Goal: Information Seeking & Learning: Compare options

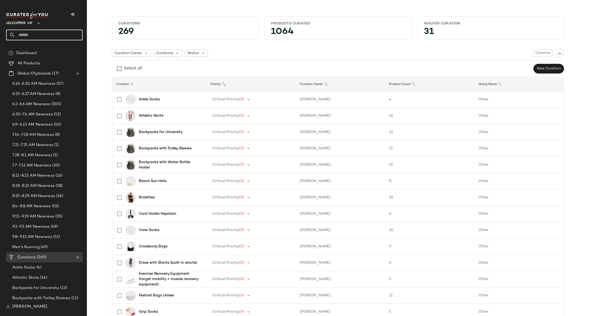
click at [42, 36] on input "text" at bounding box center [48, 35] width 67 height 11
type input "*****"
click at [47, 48] on span "Activewear" at bounding box center [45, 49] width 19 height 5
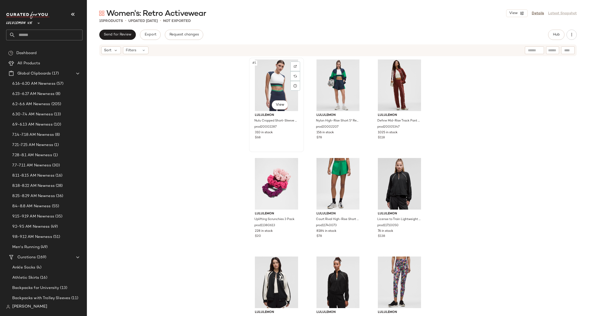
click at [270, 76] on div "#1 View" at bounding box center [276, 86] width 51 height 52
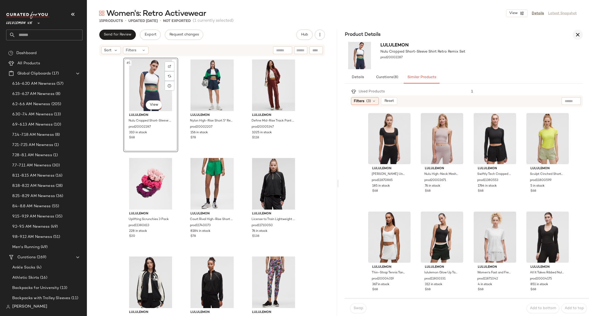
click at [577, 37] on icon "button" at bounding box center [578, 35] width 6 height 6
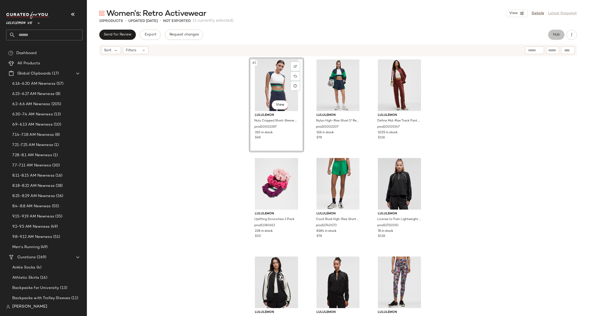
click at [555, 35] on span "Hub" at bounding box center [556, 35] width 7 height 4
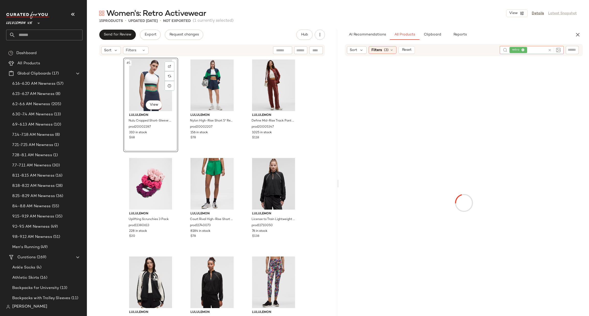
click at [550, 50] on icon at bounding box center [550, 50] width 4 height 4
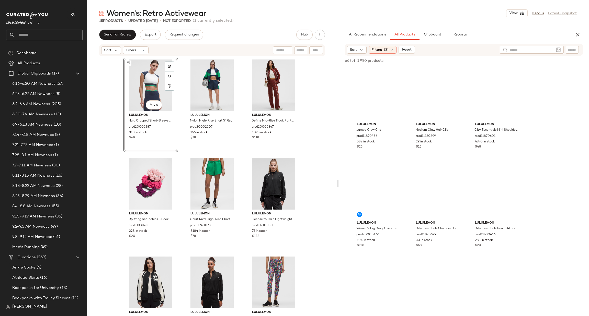
click at [565, 52] on div at bounding box center [540, 50] width 81 height 8
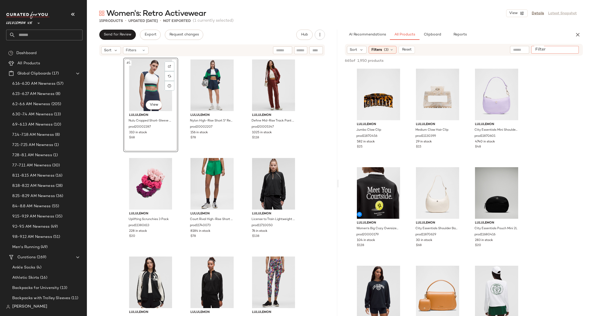
click at [570, 50] on input "Filter" at bounding box center [554, 49] width 43 height 5
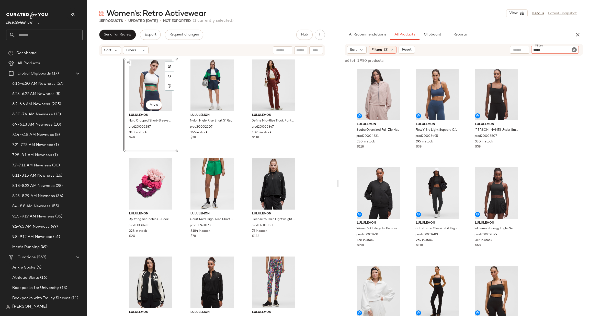
type input "****"
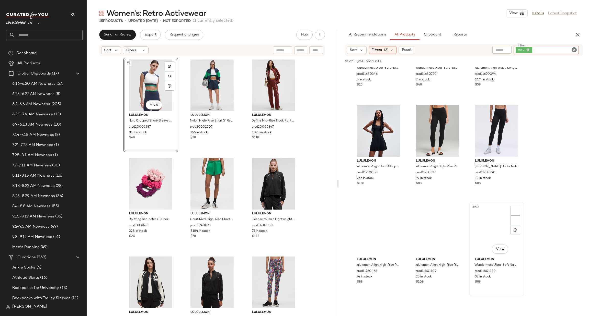
scroll to position [1840, 0]
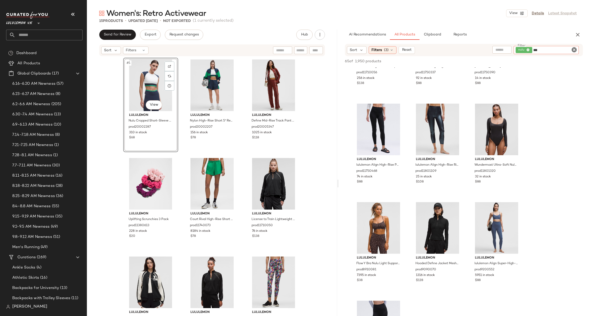
type input "****"
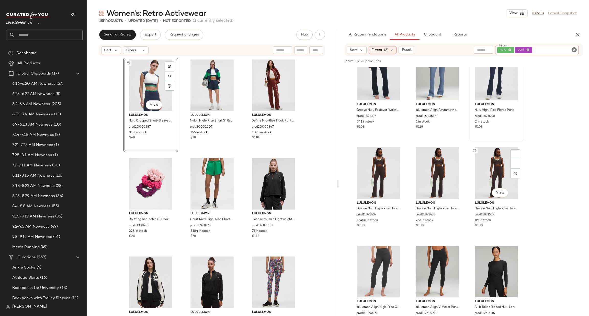
scroll to position [153, 0]
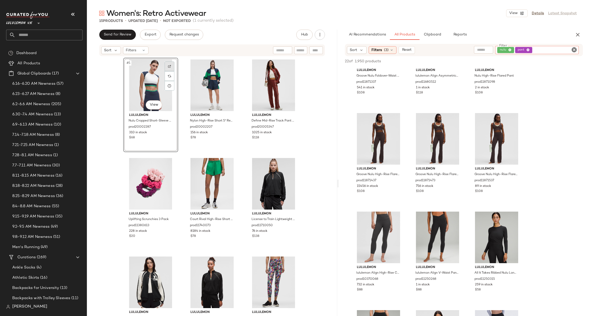
click at [165, 63] on div at bounding box center [170, 67] width 10 height 10
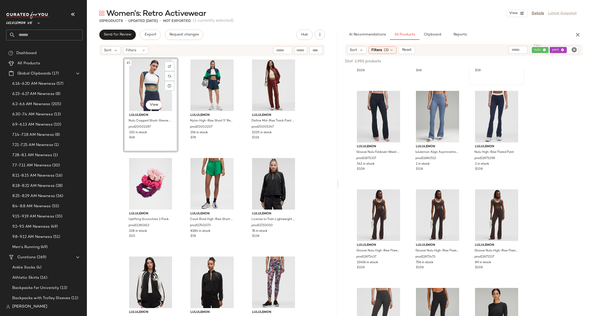
scroll to position [0, 0]
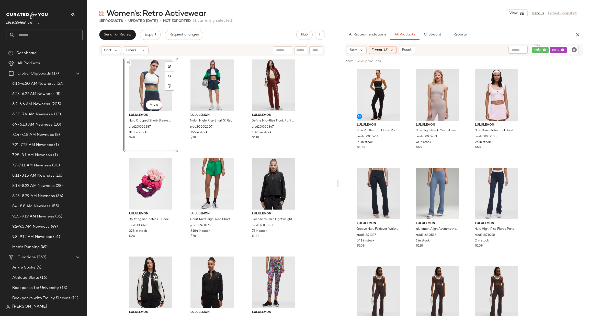
click at [573, 49] on icon "Clear Filter" at bounding box center [574, 50] width 6 height 6
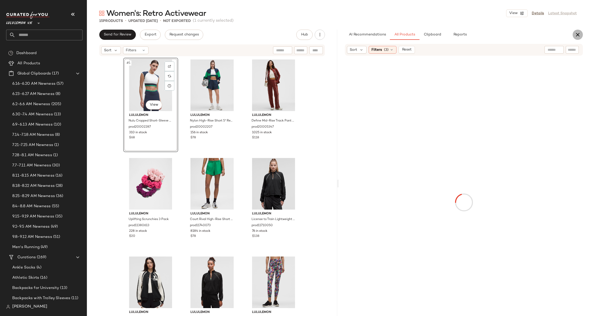
click at [575, 37] on icon "button" at bounding box center [578, 35] width 6 height 6
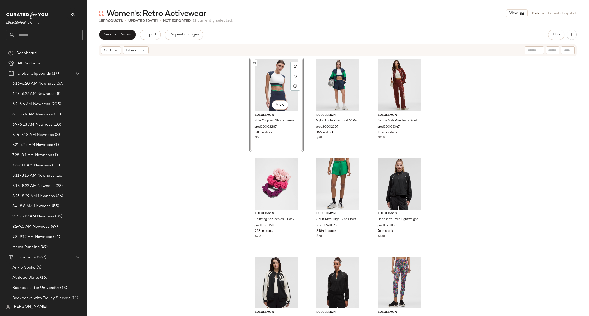
click at [557, 42] on div "Send for Review Export Request changes Hub Sort Filters #1 View lululemon Nulu …" at bounding box center [338, 184] width 502 height 308
click at [554, 38] on button "Hub" at bounding box center [556, 35] width 16 height 10
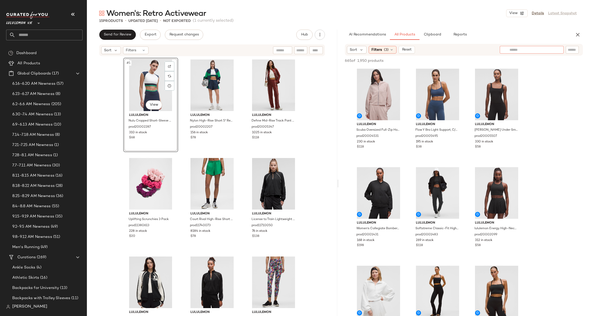
click at [553, 50] on input "text" at bounding box center [531, 49] width 44 height 5
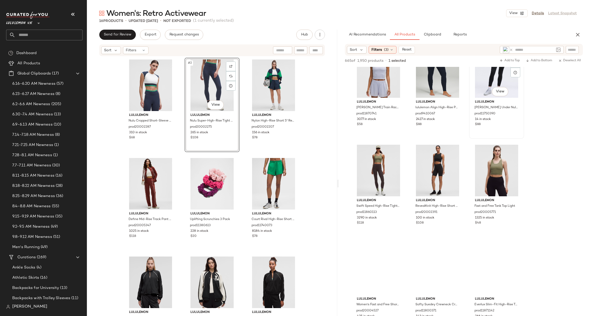
scroll to position [383, 0]
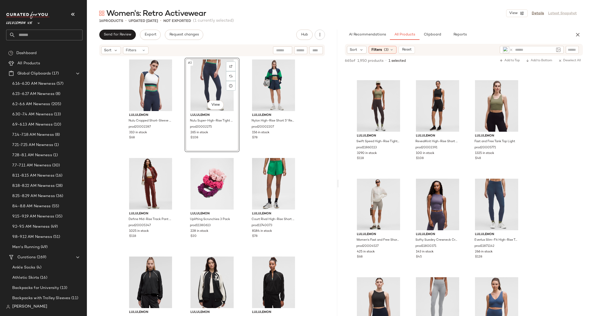
click at [550, 48] on input "text" at bounding box center [534, 49] width 39 height 5
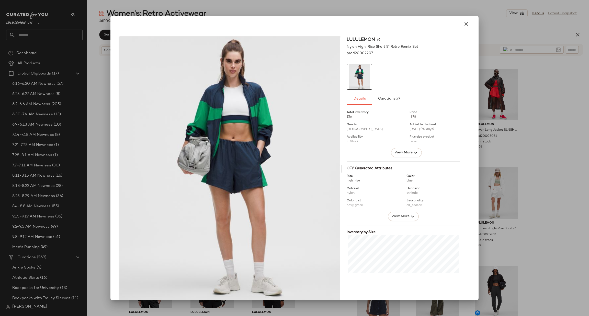
click at [554, 130] on div at bounding box center [294, 158] width 589 height 316
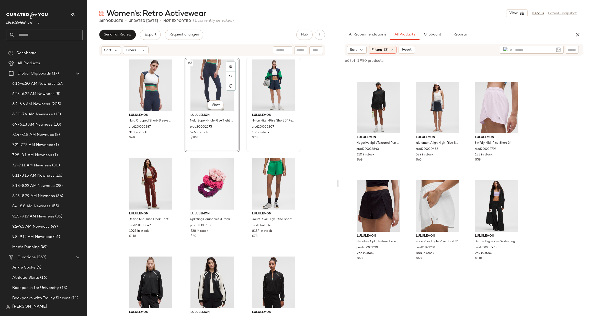
scroll to position [460, 0]
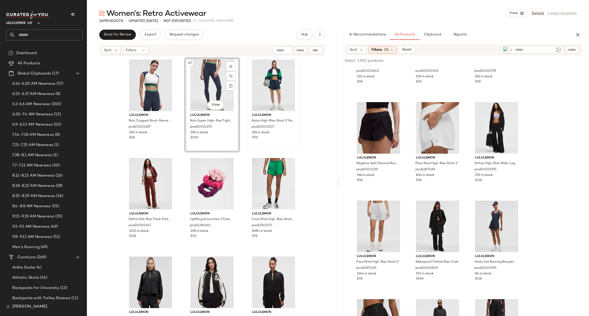
click at [555, 50] on div at bounding box center [557, 50] width 7 height 8
click at [510, 51] on icon at bounding box center [511, 50] width 4 height 4
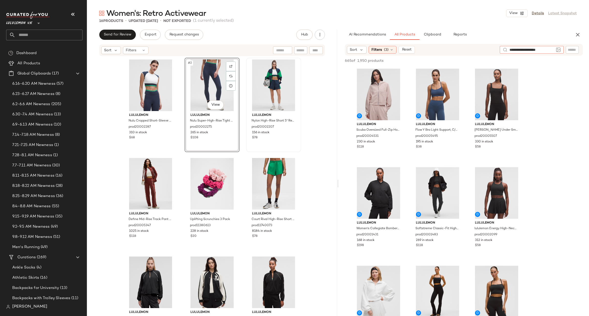
type input "**********"
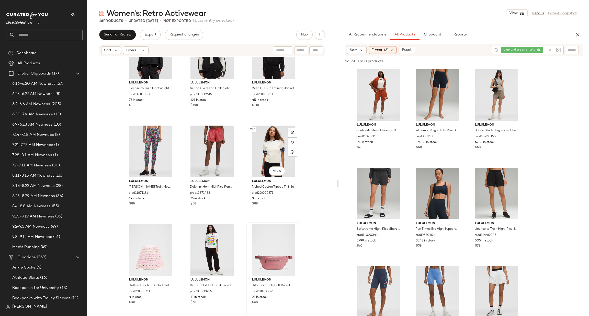
scroll to position [335, 0]
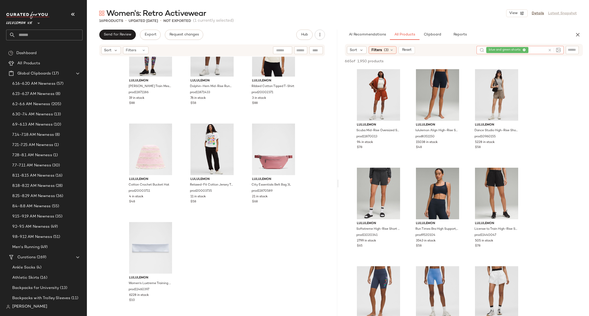
click at [548, 50] on icon at bounding box center [550, 50] width 4 height 4
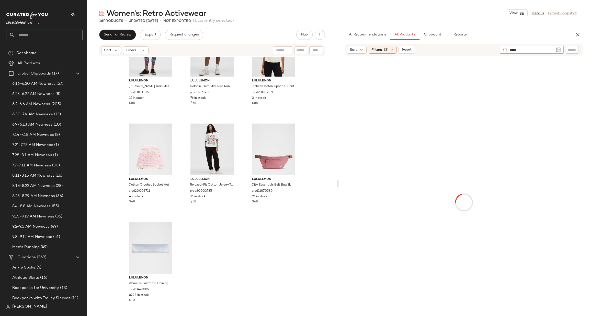
type input "*****"
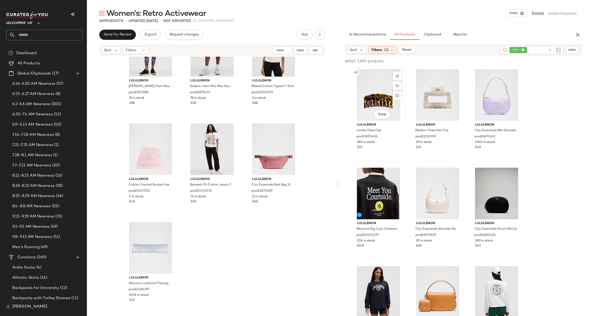
click at [387, 161] on div "#1 View lululemon Jumbo Claw Clip prod11870456 582 in stock $25" at bounding box center [379, 115] width 54 height 94
click at [229, 129] on img at bounding box center [230, 130] width 3 height 3
click at [550, 48] on icon at bounding box center [550, 50] width 4 height 4
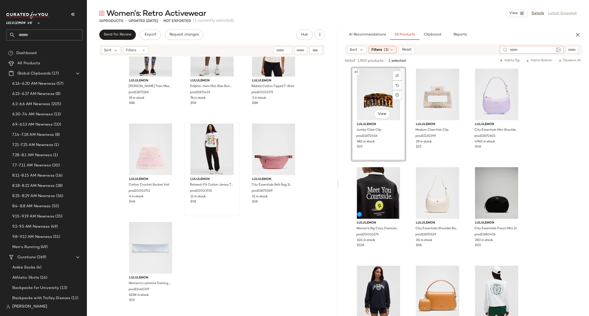
click at [568, 51] on input "text" at bounding box center [572, 49] width 9 height 5
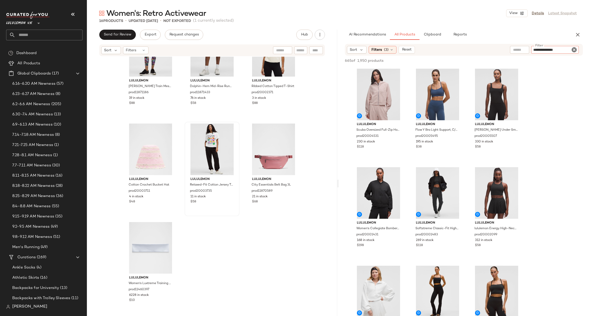
type input "**********"
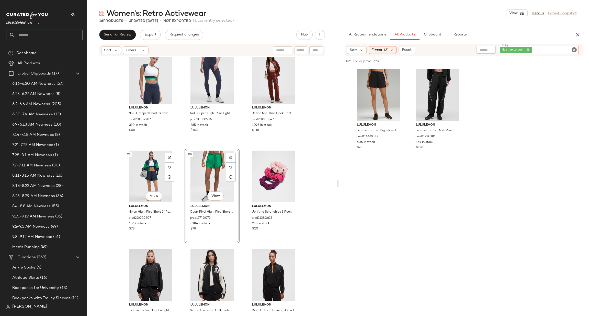
scroll to position [0, 0]
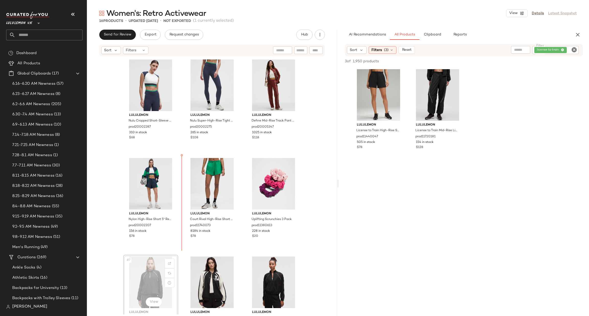
scroll to position [0, 0]
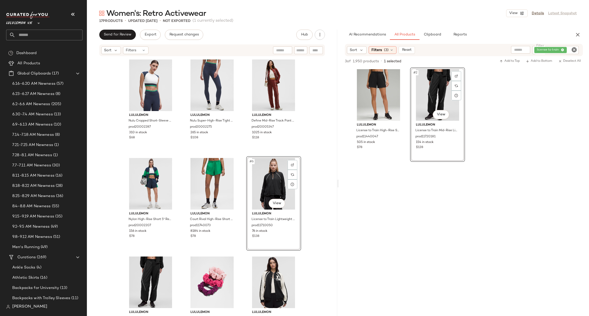
click at [575, 50] on icon "Clear Filter" at bounding box center [574, 50] width 6 height 6
type input "******"
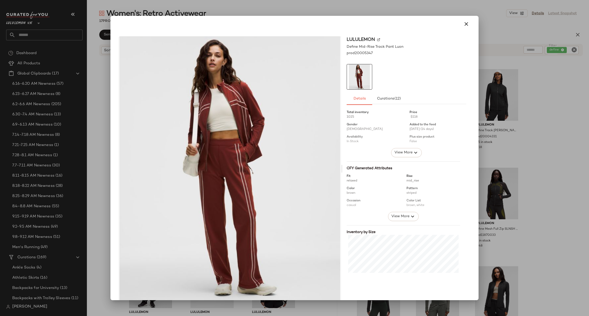
click at [304, 144] on img at bounding box center [230, 169] width 222 height 265
click at [557, 72] on div at bounding box center [294, 158] width 589 height 316
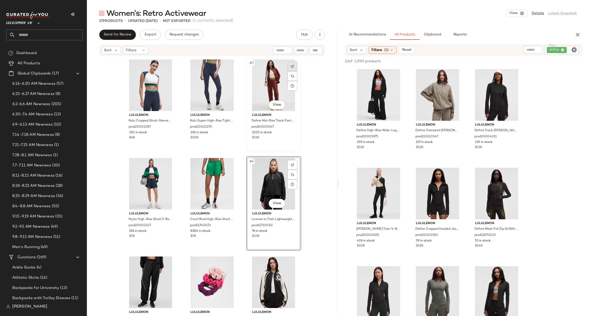
click at [289, 69] on div at bounding box center [293, 67] width 10 height 10
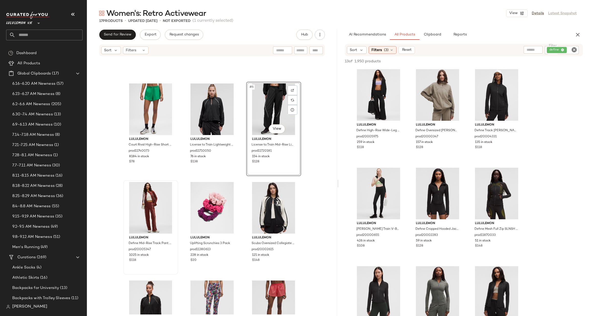
scroll to position [157, 0]
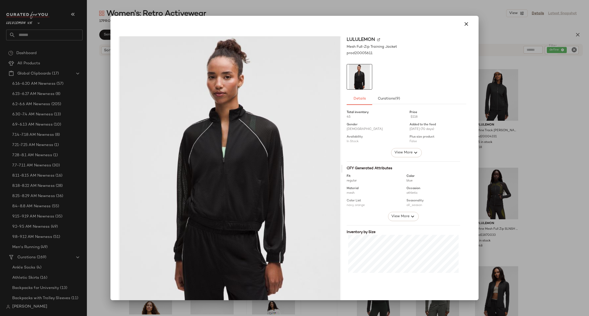
click at [566, 150] on div at bounding box center [294, 158] width 589 height 316
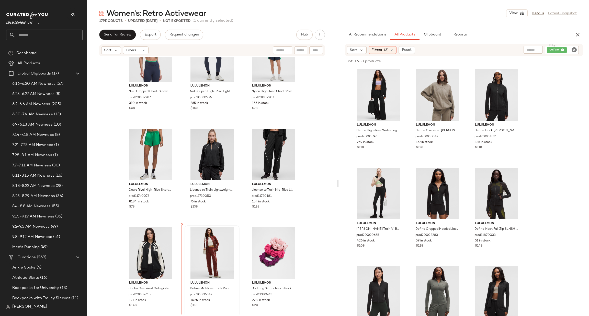
scroll to position [30, 0]
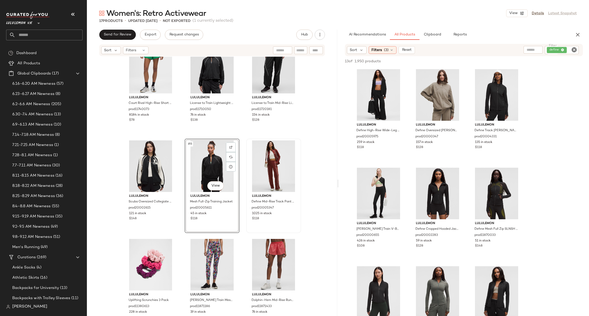
scroll to position [187, 0]
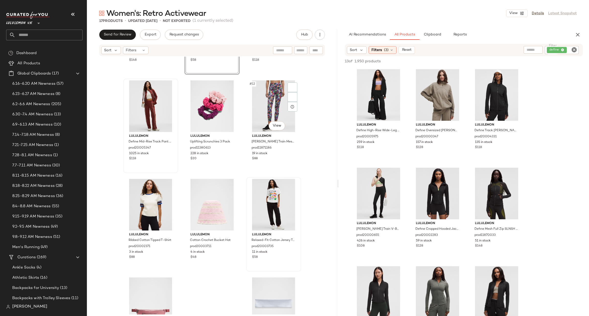
scroll to position [258, 0]
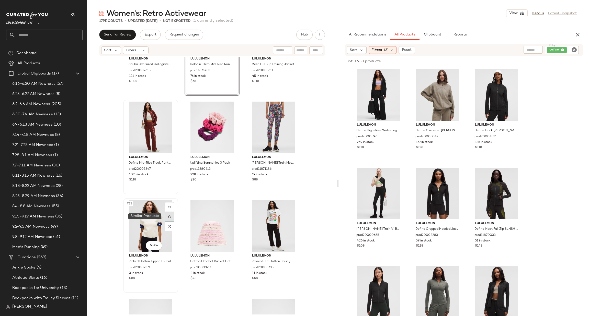
click at [168, 215] on div at bounding box center [170, 217] width 10 height 10
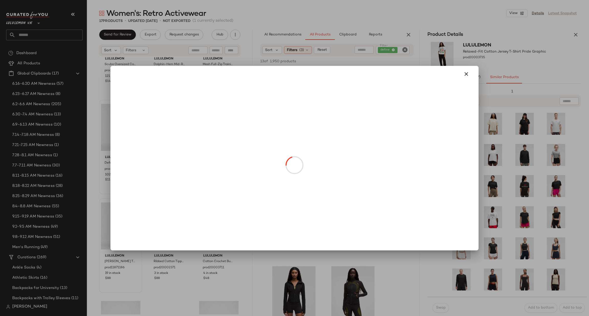
drag, startPoint x: 116, startPoint y: 242, endPoint x: 188, endPoint y: 157, distance: 111.2
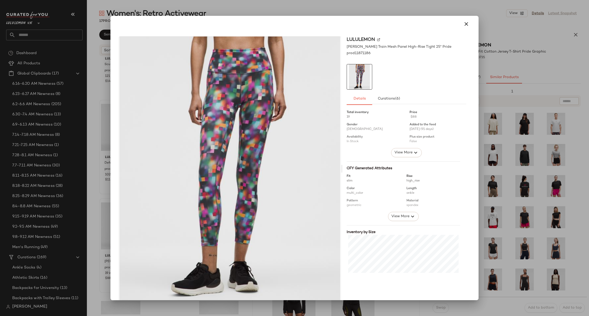
click at [507, 110] on div at bounding box center [294, 158] width 589 height 316
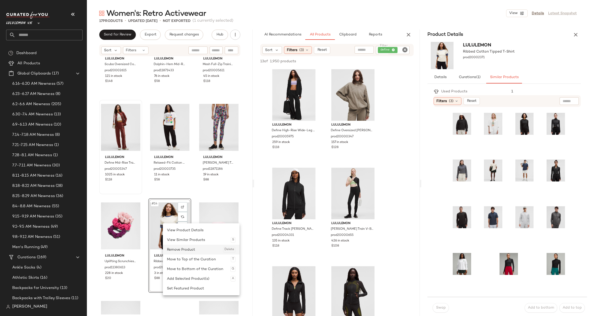
click at [180, 248] on div "Remove Product Delete" at bounding box center [201, 250] width 69 height 10
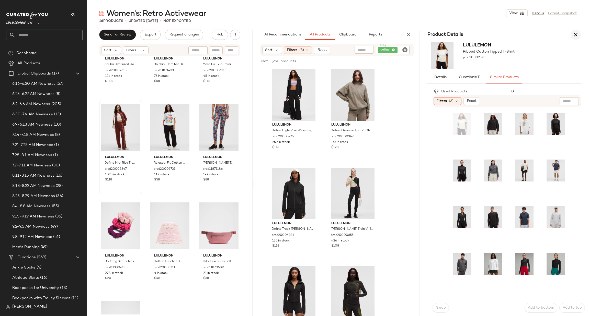
click at [572, 37] on button "button" at bounding box center [576, 35] width 10 height 10
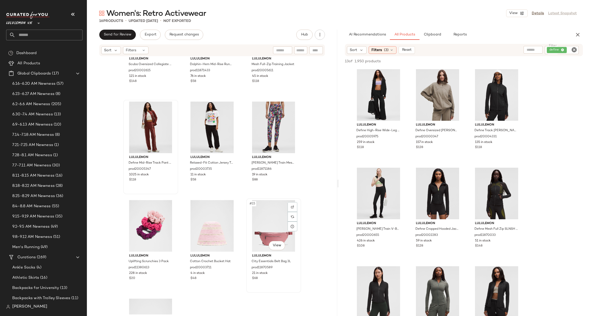
scroll to position [335, 0]
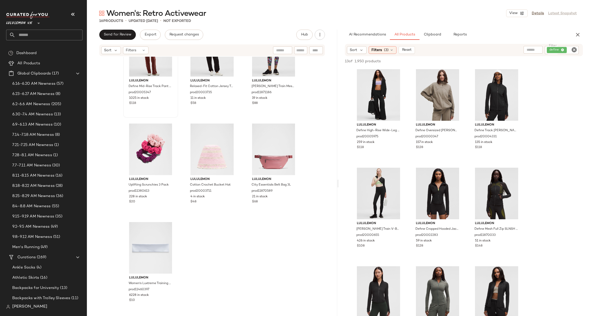
click at [577, 48] on icon "Clear Filter" at bounding box center [574, 50] width 6 height 6
click at [516, 50] on input "text" at bounding box center [519, 49] width 13 height 5
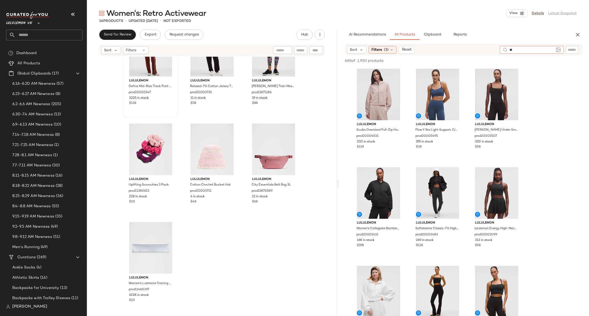
type input "*"
type input "*******"
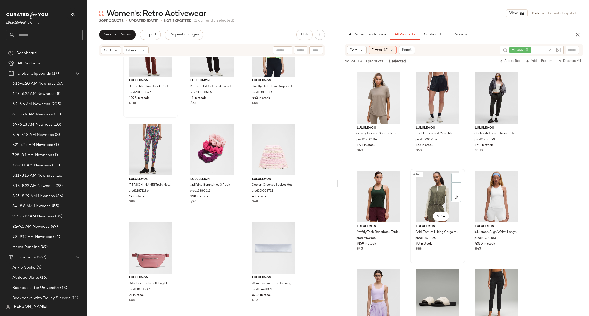
scroll to position [4667, 0]
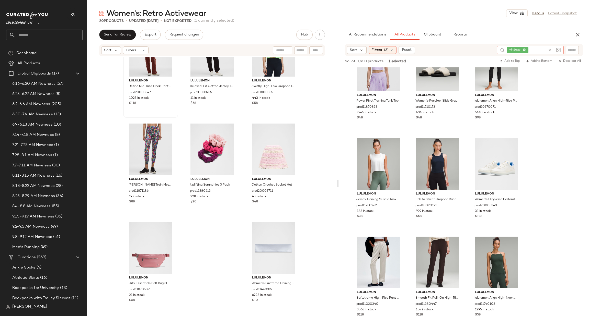
click at [548, 50] on icon at bounding box center [550, 50] width 4 height 4
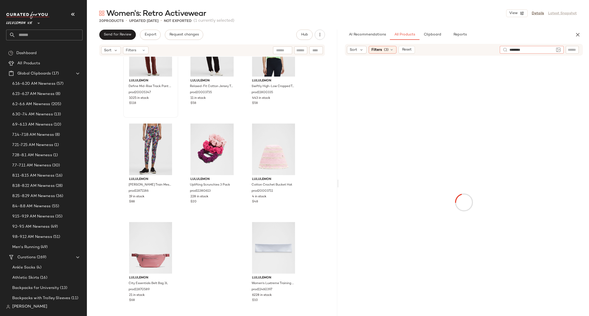
type input "********"
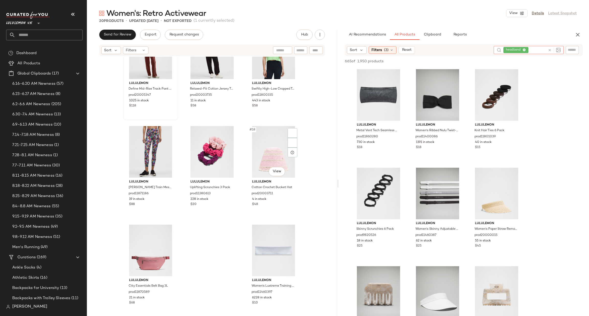
scroll to position [433, 0]
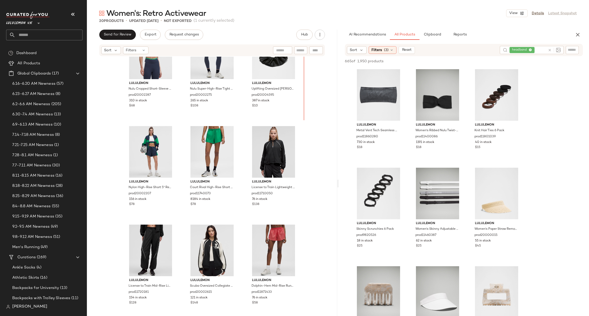
scroll to position [2, 0]
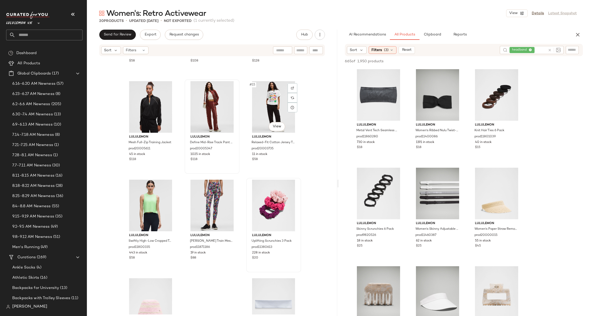
scroll to position [389, 0]
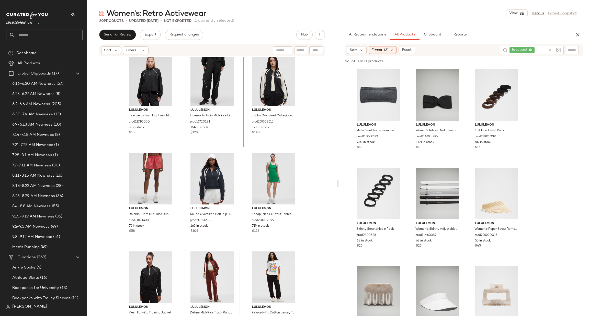
scroll to position [175, 0]
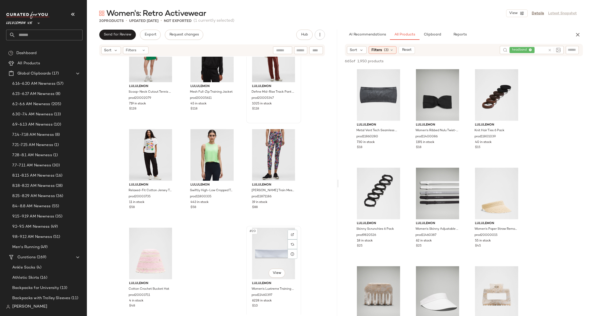
scroll to position [433, 0]
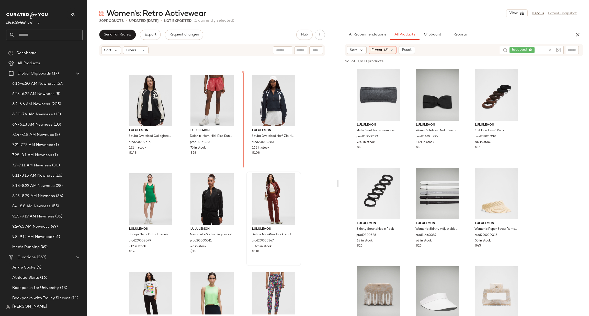
scroll to position [251, 0]
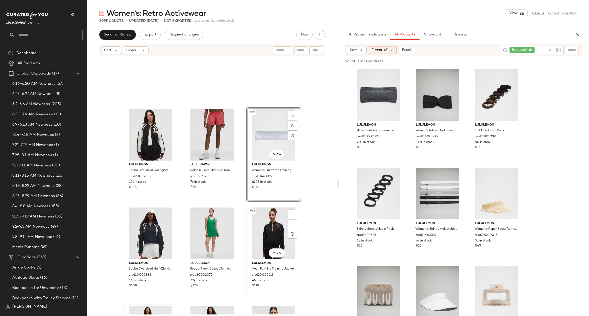
scroll to position [327, 0]
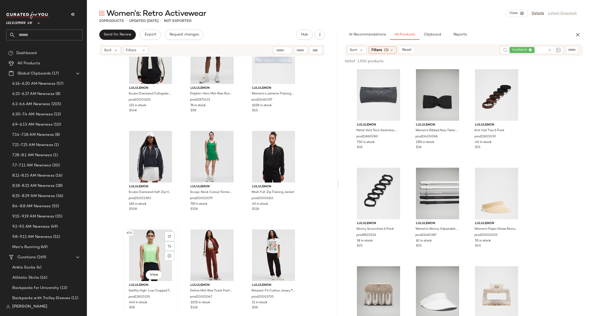
click at [145, 243] on div "#16 View" at bounding box center [150, 256] width 51 height 52
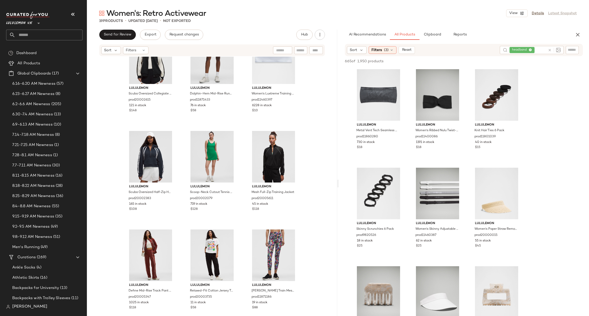
click at [549, 48] on icon at bounding box center [550, 50] width 4 height 4
click at [569, 50] on input "Filter" at bounding box center [554, 49] width 43 height 5
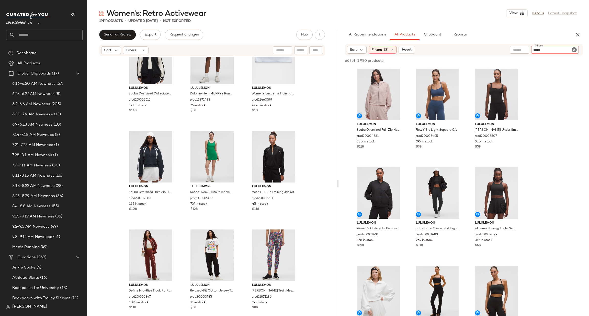
type input "******"
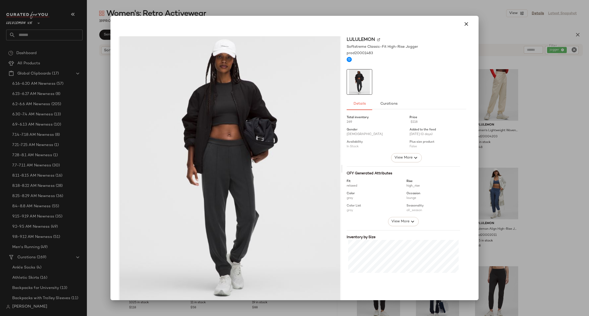
click at [533, 102] on div at bounding box center [294, 158] width 589 height 316
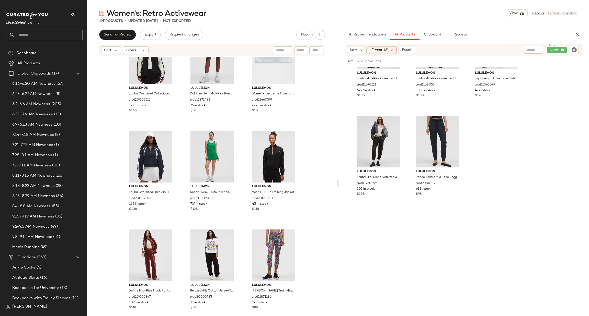
scroll to position [460, 0]
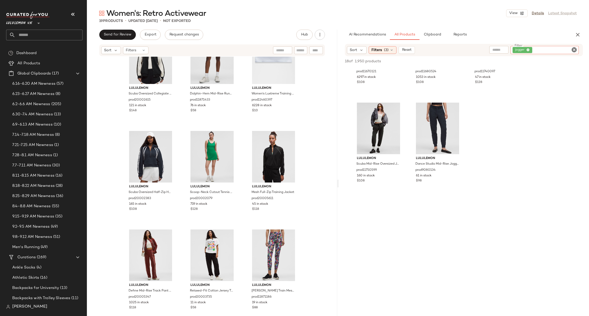
click at [570, 51] on input "Filter" at bounding box center [554, 50] width 43 height 5
click at [572, 49] on icon "Clear Filter" at bounding box center [574, 50] width 6 height 6
click at [524, 49] on input "text" at bounding box center [531, 49] width 44 height 5
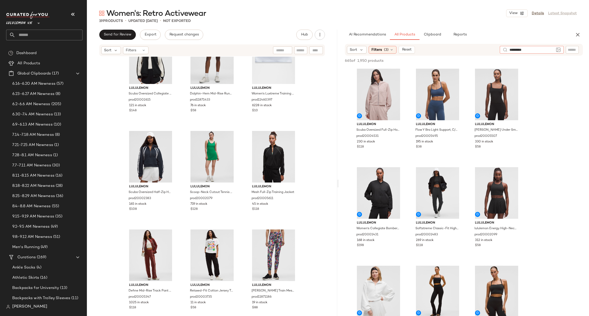
type input "**********"
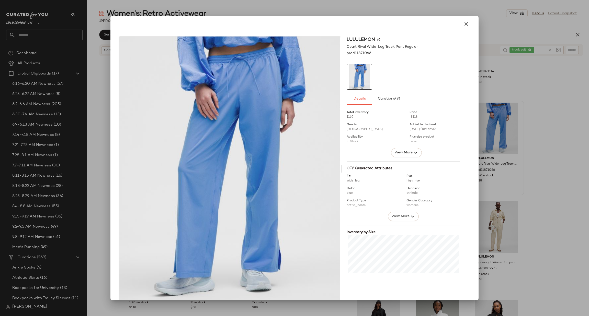
click at [551, 132] on div at bounding box center [294, 158] width 589 height 316
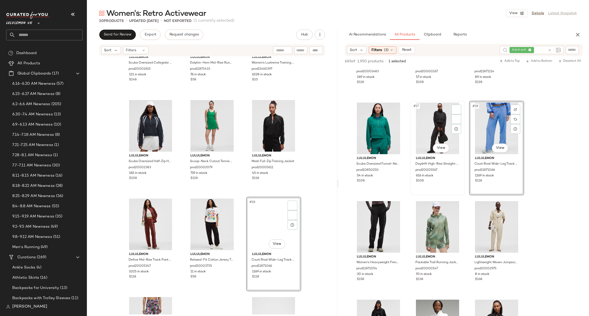
scroll to position [358, 0]
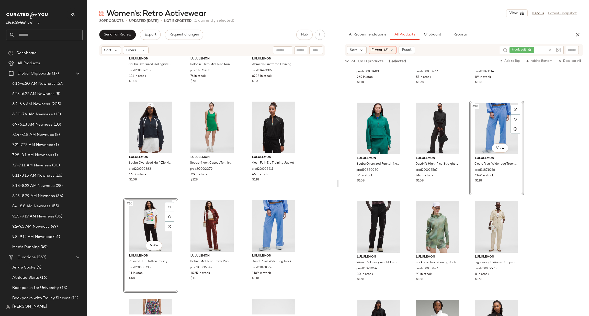
scroll to position [280, 0]
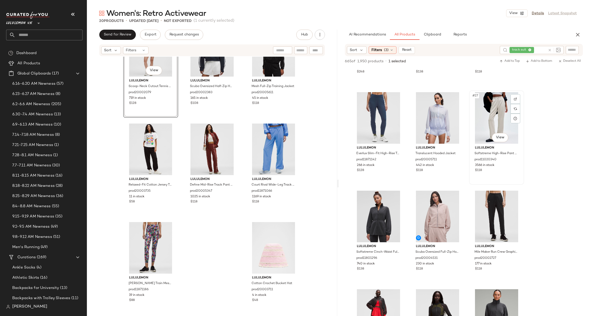
scroll to position [767, 0]
click at [548, 51] on icon at bounding box center [550, 50] width 4 height 4
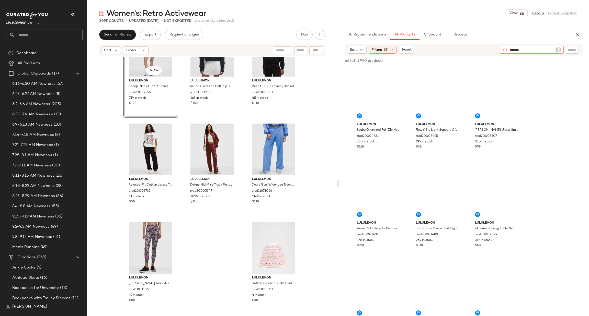
type input "********"
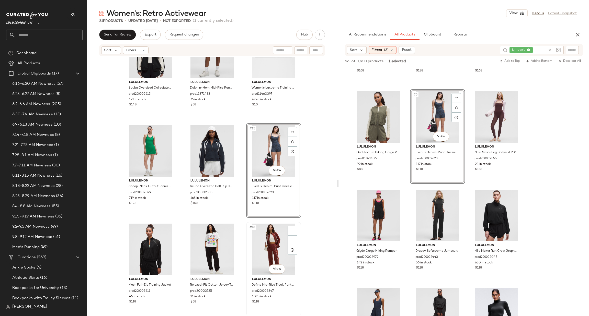
scroll to position [367, 0]
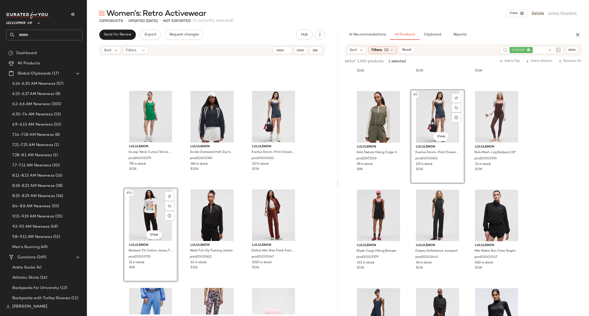
scroll to position [433, 0]
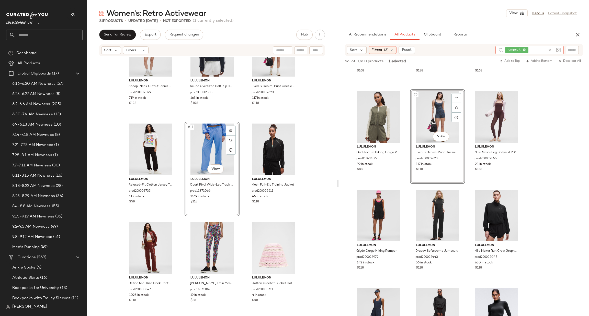
click at [548, 51] on icon at bounding box center [550, 50] width 4 height 4
click at [571, 52] on input "Filter" at bounding box center [554, 49] width 43 height 5
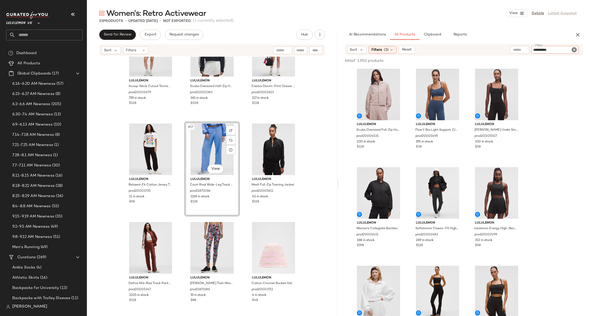
type input "**********"
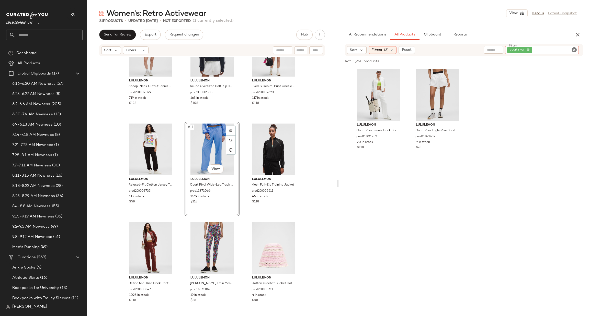
click at [576, 49] on icon "Clear Filter" at bounding box center [574, 50] width 6 height 6
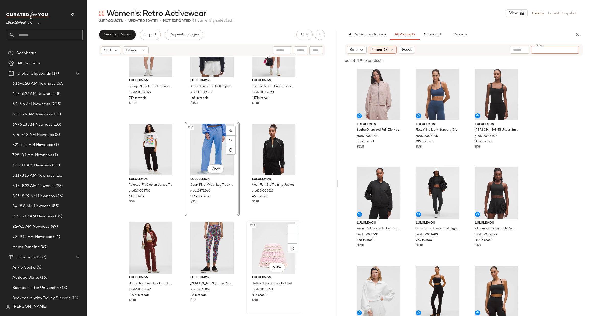
click at [279, 244] on div "#21 View" at bounding box center [273, 248] width 51 height 52
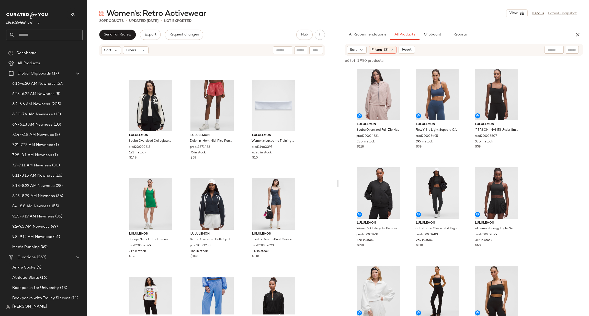
scroll to position [357, 0]
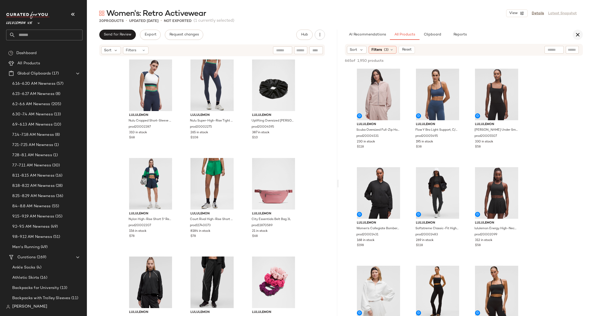
click at [577, 36] on icon "button" at bounding box center [578, 35] width 6 height 6
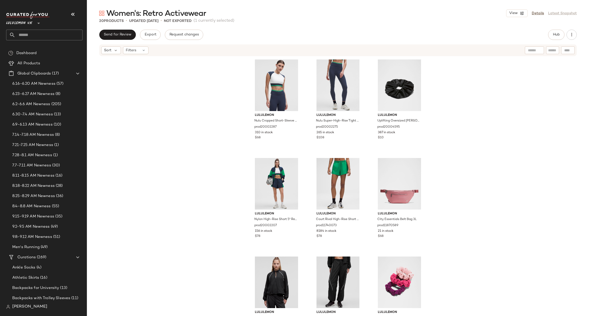
click at [37, 34] on input "text" at bounding box center [48, 35] width 67 height 11
type input "***"
click at [38, 53] on div "Squ at Proof Leggings" at bounding box center [44, 49] width 76 height 10
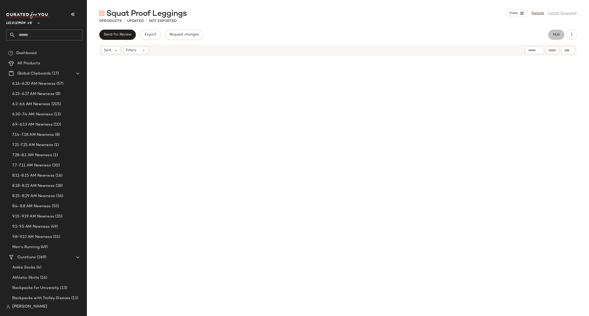
click at [559, 35] on span "Hub" at bounding box center [556, 35] width 7 height 4
click at [380, 48] on span "Filters" at bounding box center [376, 49] width 10 height 5
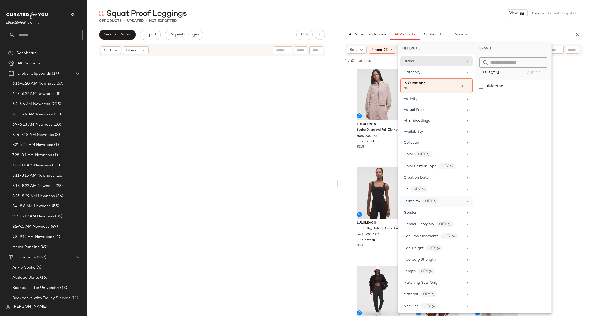
scroll to position [77, 0]
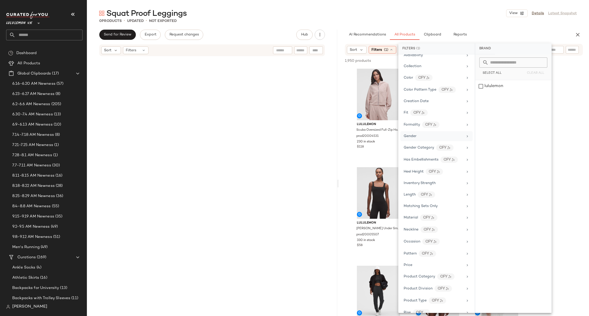
click at [464, 135] on div "Gender" at bounding box center [436, 136] width 72 height 10
click at [499, 89] on div "female" at bounding box center [513, 86] width 76 height 12
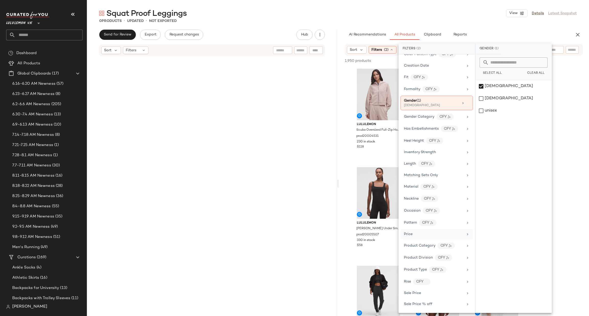
scroll to position [162, 0]
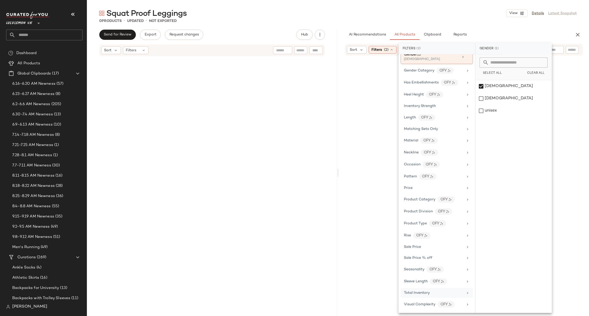
click at [446, 293] on div "Total Inventory" at bounding box center [434, 293] width 60 height 5
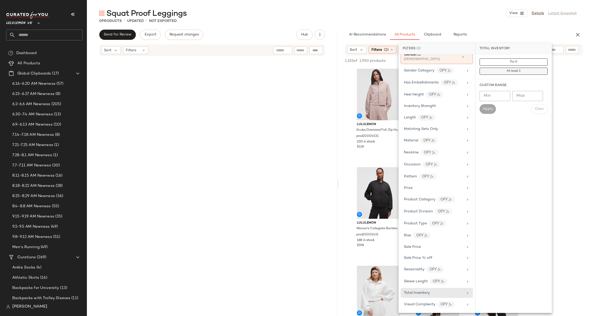
click at [522, 68] on button "At least 1" at bounding box center [514, 71] width 68 height 7
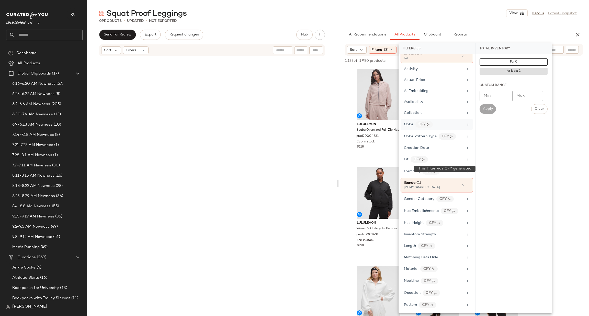
scroll to position [0, 0]
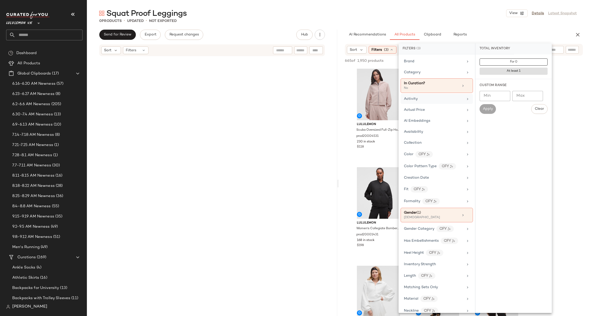
click at [451, 97] on div "Activity" at bounding box center [434, 98] width 60 height 5
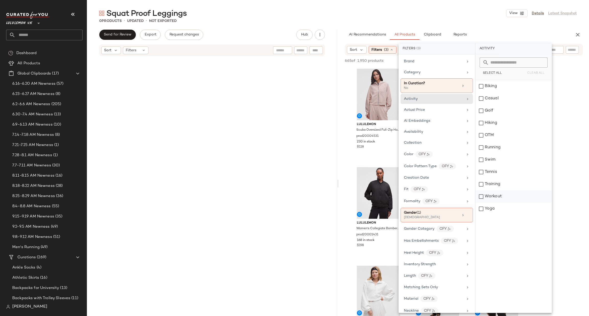
click at [511, 195] on div "Workout" at bounding box center [513, 197] width 76 height 12
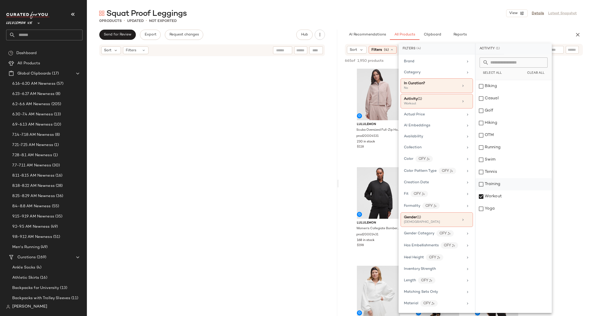
click at [511, 185] on div "Training" at bounding box center [513, 184] width 76 height 12
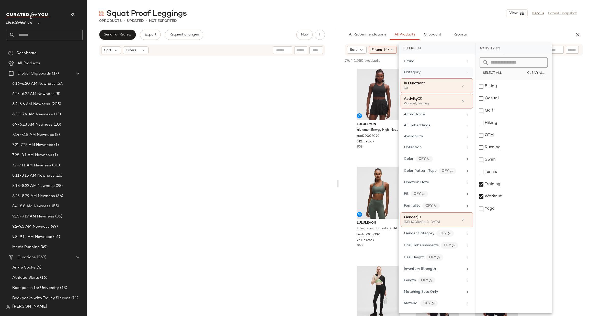
click at [453, 72] on div "Category" at bounding box center [434, 72] width 60 height 5
click at [504, 94] on div "bottom" at bounding box center [513, 99] width 76 height 12
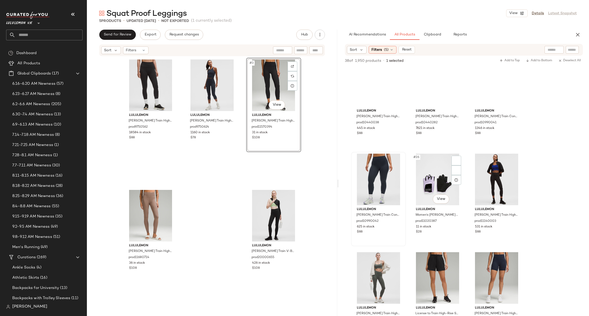
scroll to position [690, 0]
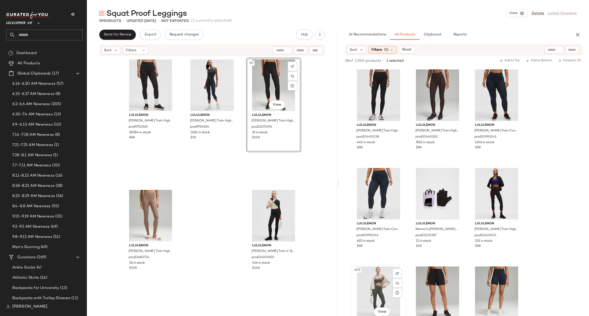
click at [375, 286] on div "#28 View" at bounding box center [378, 293] width 51 height 52
click at [502, 187] on div "#27 View" at bounding box center [496, 194] width 51 height 52
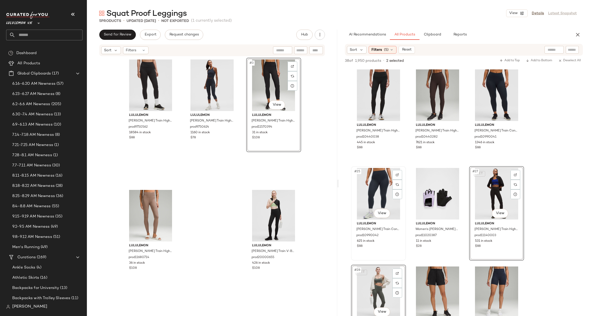
click at [381, 180] on div "#25 View" at bounding box center [378, 194] width 51 height 52
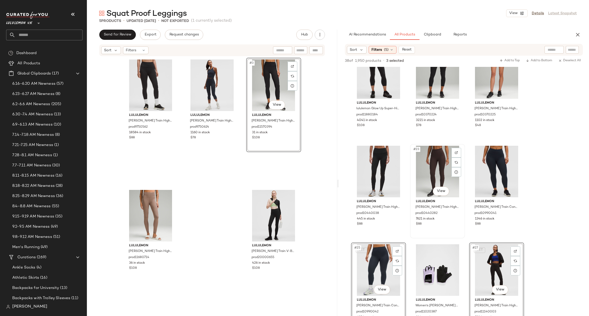
click at [440, 170] on div "#23 View" at bounding box center [437, 172] width 51 height 52
click at [383, 161] on div "#22 View" at bounding box center [378, 172] width 51 height 52
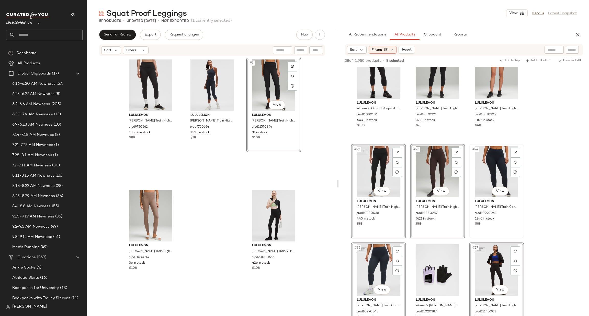
click at [493, 166] on div "#24 View" at bounding box center [496, 172] width 51 height 52
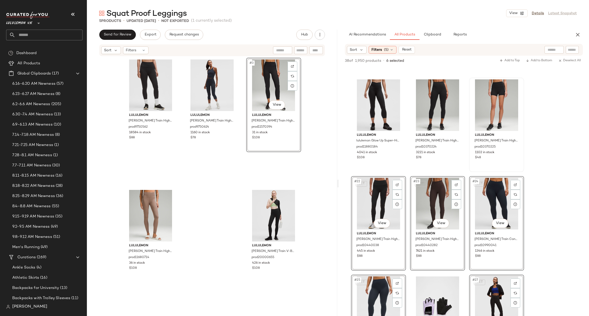
scroll to position [460, 0]
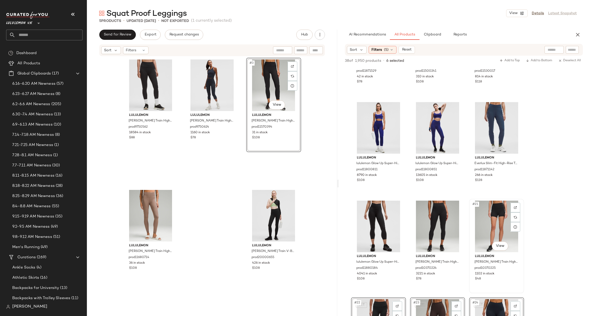
click at [496, 217] on div "#21 View" at bounding box center [496, 227] width 51 height 52
click at [438, 219] on div "#20 View" at bounding box center [437, 227] width 51 height 52
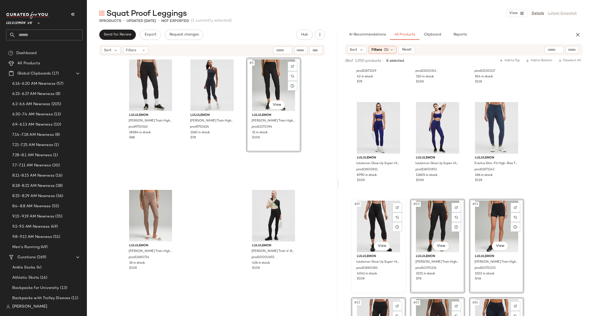
click at [372, 218] on div "#19 View" at bounding box center [378, 227] width 51 height 52
click at [518, 110] on div at bounding box center [516, 109] width 10 height 10
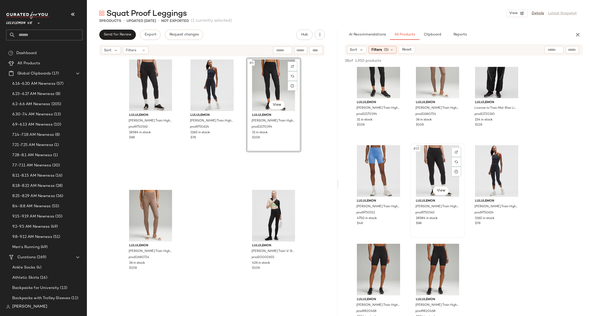
scroll to position [920, 0]
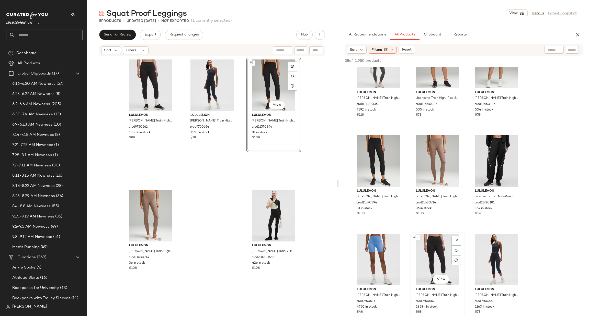
click at [439, 237] on div "#35 View" at bounding box center [437, 260] width 51 height 52
click at [364, 144] on div "#31 View" at bounding box center [378, 161] width 51 height 52
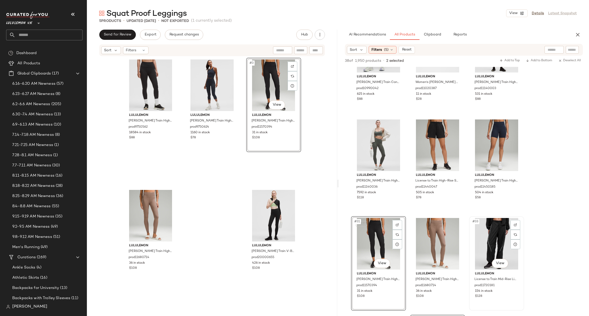
scroll to position [767, 0]
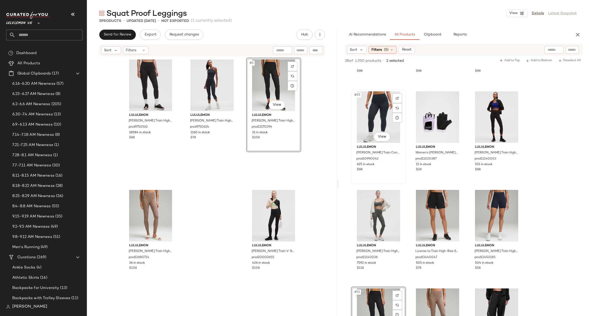
click at [385, 129] on div "#25 View" at bounding box center [378, 118] width 51 height 52
click at [491, 118] on div "#27 View" at bounding box center [496, 118] width 51 height 52
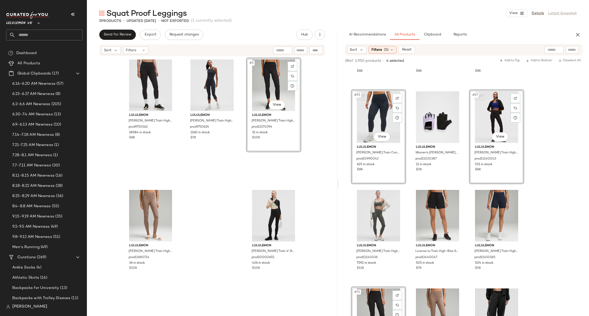
scroll to position [614, 0]
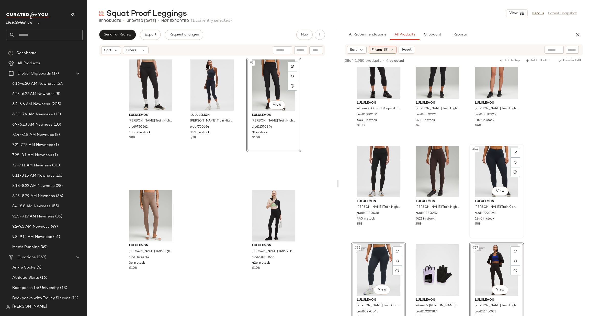
click at [494, 168] on div "#24 View" at bounding box center [496, 172] width 51 height 52
drag, startPoint x: 442, startPoint y: 167, endPoint x: 413, endPoint y: 161, distance: 29.8
click at [441, 167] on div "#23 View" at bounding box center [437, 172] width 51 height 52
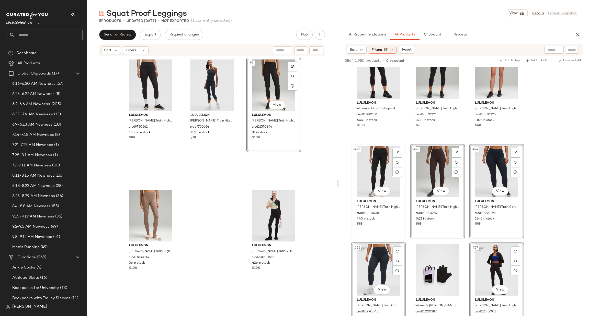
click at [374, 159] on div "#22 View" at bounding box center [378, 172] width 51 height 52
click at [368, 76] on div "#19 View" at bounding box center [378, 73] width 51 height 52
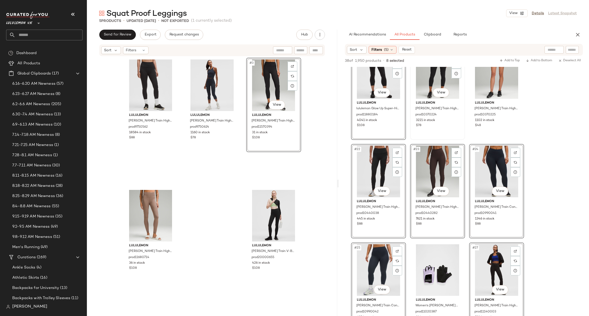
click at [432, 80] on div "#20 View" at bounding box center [437, 73] width 51 height 52
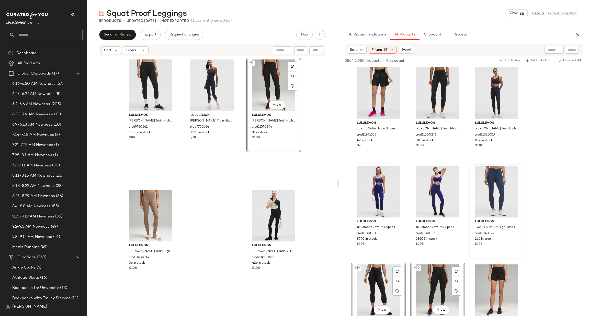
scroll to position [383, 0]
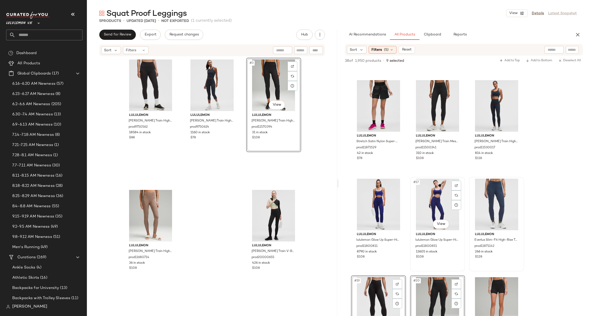
click at [440, 199] on div "#17 View" at bounding box center [437, 205] width 51 height 52
click at [370, 194] on div "#16 View" at bounding box center [378, 205] width 51 height 52
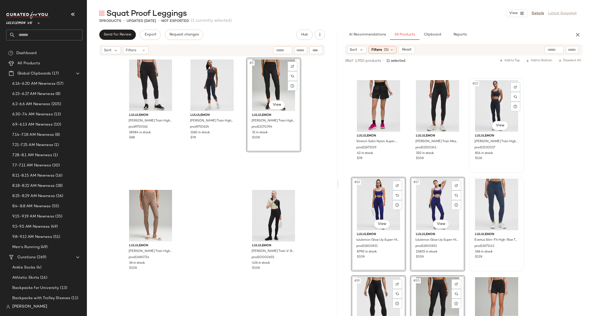
click at [490, 104] on div "#15 View" at bounding box center [496, 106] width 51 height 52
click at [445, 100] on div "#14 View" at bounding box center [437, 106] width 51 height 52
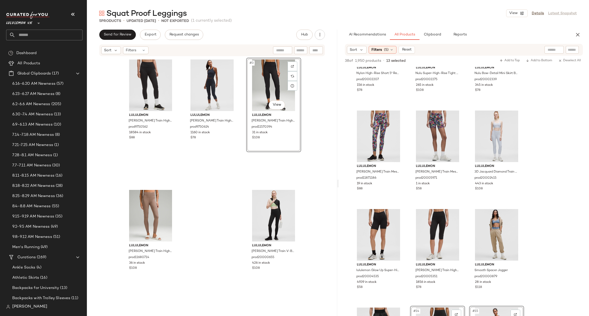
scroll to position [153, 0]
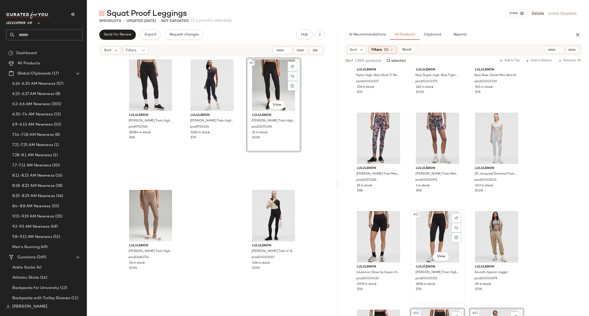
click at [433, 220] on div "#11 View" at bounding box center [437, 237] width 51 height 52
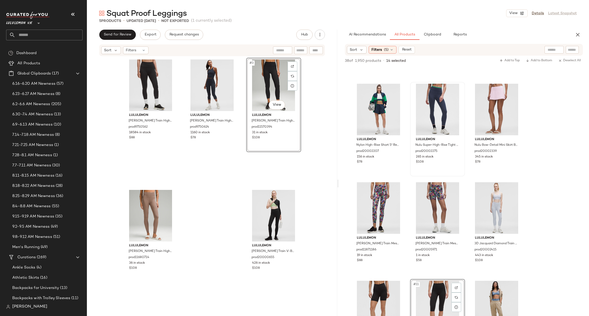
scroll to position [0, 0]
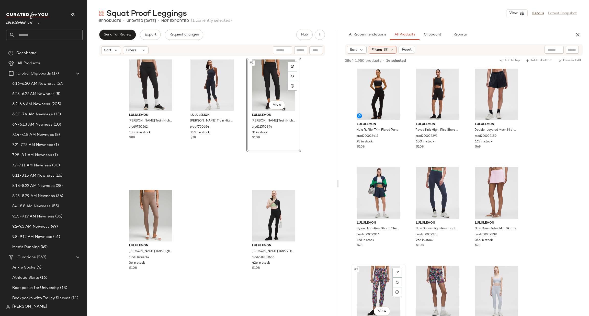
click at [373, 289] on div "#7 View" at bounding box center [378, 292] width 51 height 52
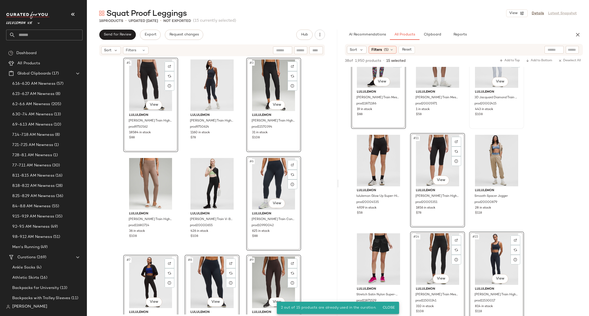
scroll to position [153, 0]
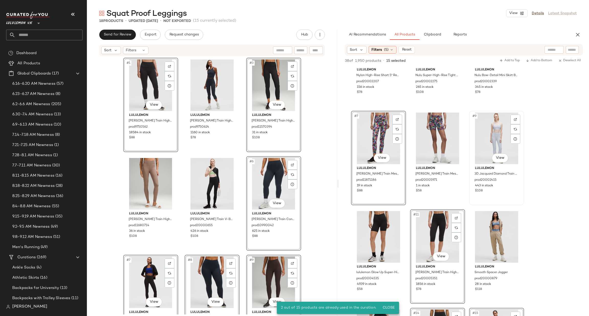
click at [516, 117] on div at bounding box center [516, 120] width 10 height 10
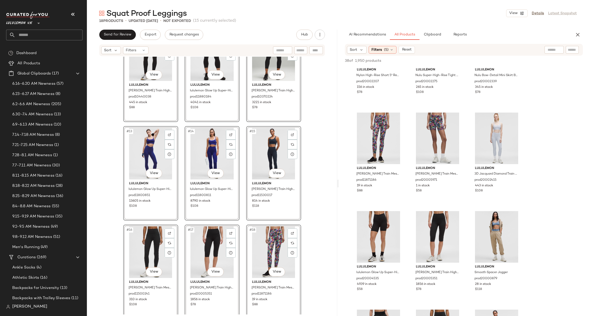
scroll to position [335, 0]
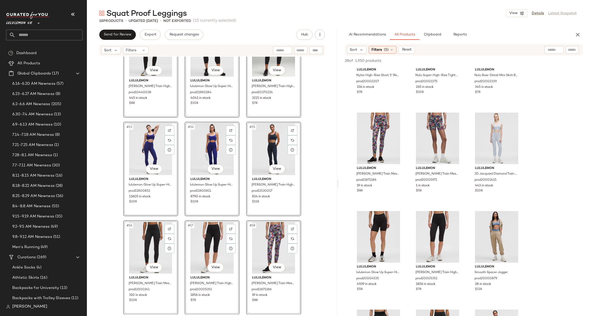
drag, startPoint x: 561, startPoint y: 131, endPoint x: 496, endPoint y: 137, distance: 65.5
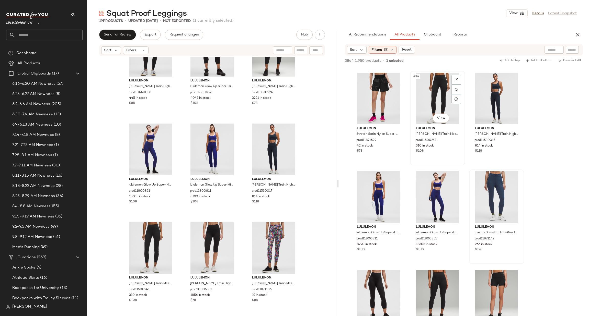
scroll to position [383, 0]
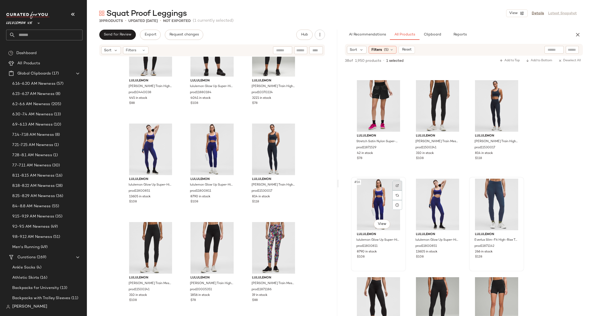
click at [396, 186] on img at bounding box center [397, 185] width 3 height 3
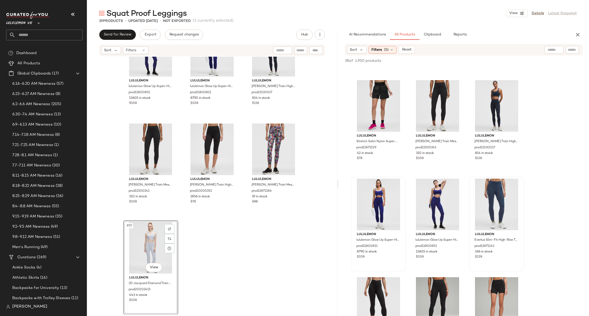
click at [153, 241] on div "#19 View" at bounding box center [150, 248] width 51 height 52
click at [177, 265] on div "Remove Product Delete" at bounding box center [191, 268] width 69 height 10
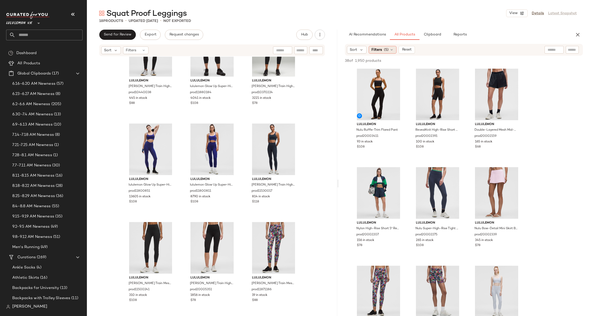
click at [379, 51] on span "Filters" at bounding box center [376, 49] width 10 height 5
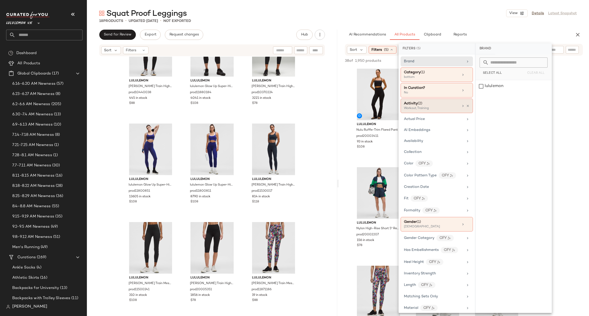
click at [451, 109] on div "Workout, Training" at bounding box center [429, 108] width 51 height 5
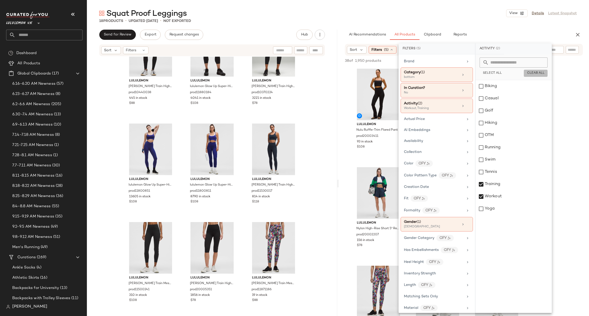
click at [539, 73] on span "Clear All" at bounding box center [536, 74] width 18 height 4
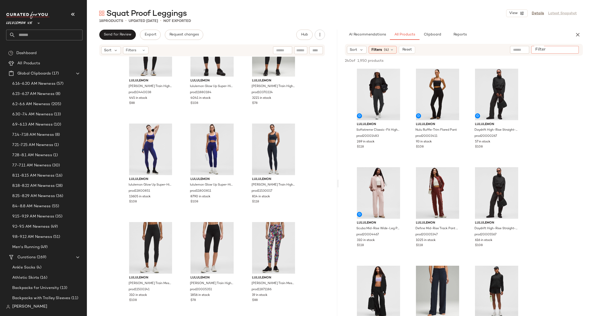
click at [574, 48] on input "Filter" at bounding box center [554, 49] width 43 height 5
type input "**********"
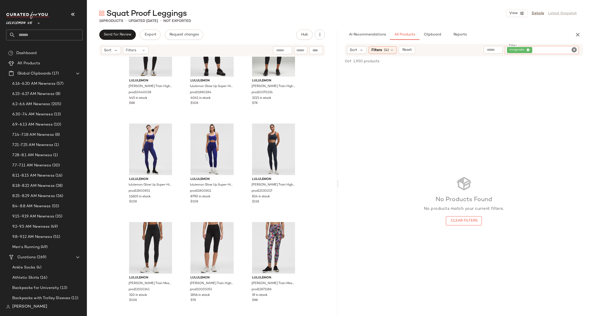
click at [575, 53] on div "invigorate" at bounding box center [542, 50] width 74 height 8
click at [575, 50] on icon "Clear Filter" at bounding box center [574, 50] width 6 height 6
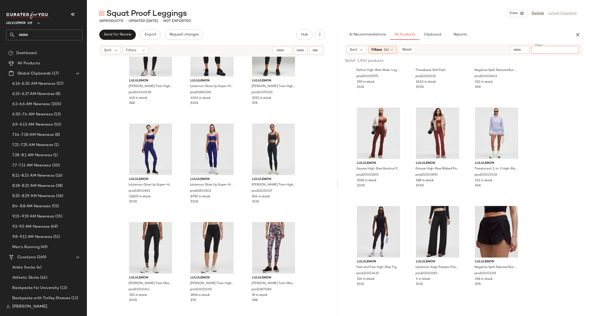
scroll to position [307, 0]
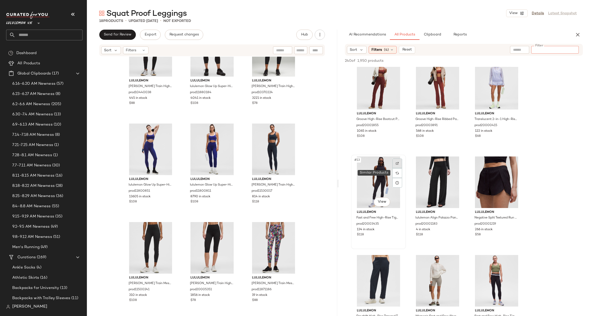
click at [398, 163] on img at bounding box center [397, 163] width 3 height 3
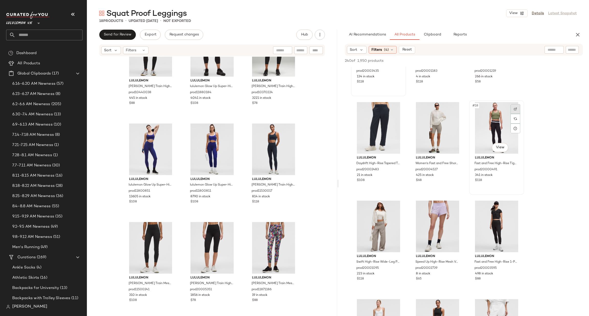
click at [514, 109] on img at bounding box center [515, 109] width 3 height 3
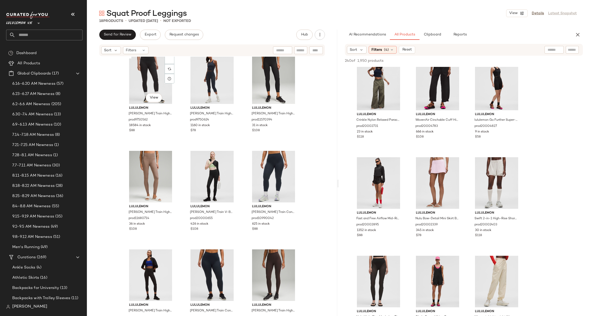
scroll to position [0, 0]
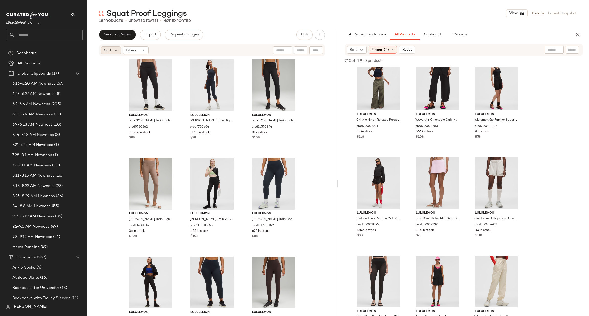
click at [118, 49] on div "Sort" at bounding box center [111, 51] width 20 height 8
click at [143, 73] on span "Highest Inventory" at bounding box center [129, 75] width 31 height 5
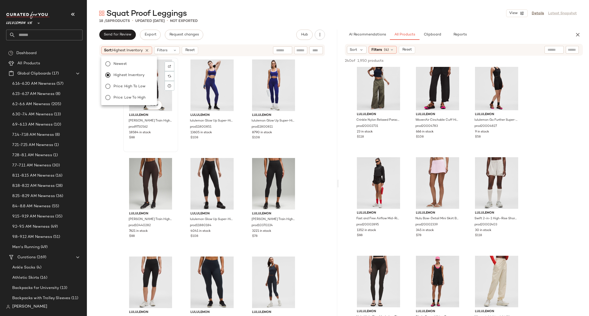
click at [159, 111] on div "lululemon Wunder Train High-Rise Tight 25" prod9750562 18584 in stock $88" at bounding box center [150, 126] width 51 height 30
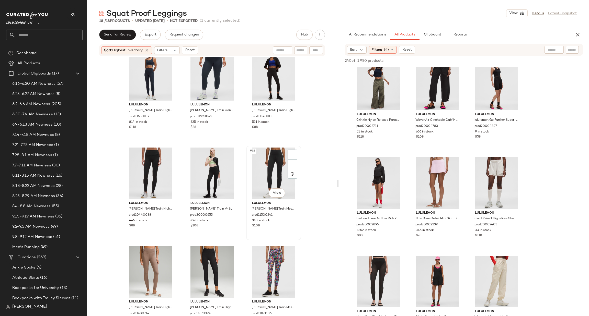
scroll to position [335, 0]
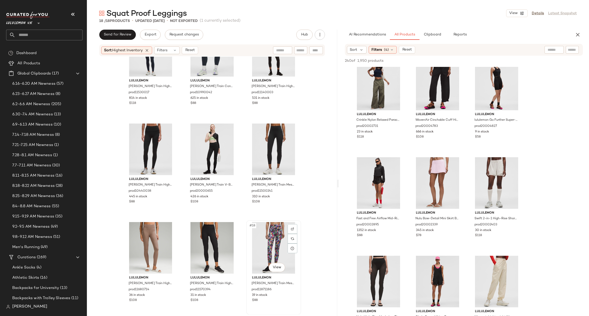
click at [276, 234] on div "#18 View" at bounding box center [273, 248] width 51 height 52
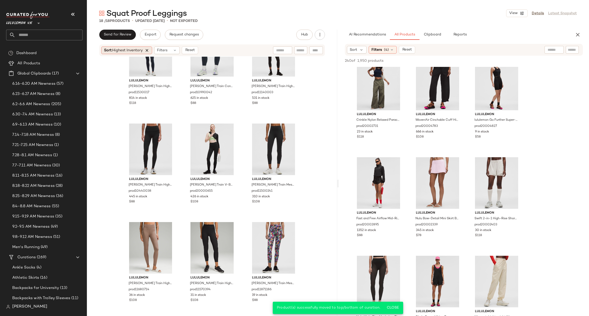
click at [146, 48] on icon at bounding box center [147, 50] width 5 height 5
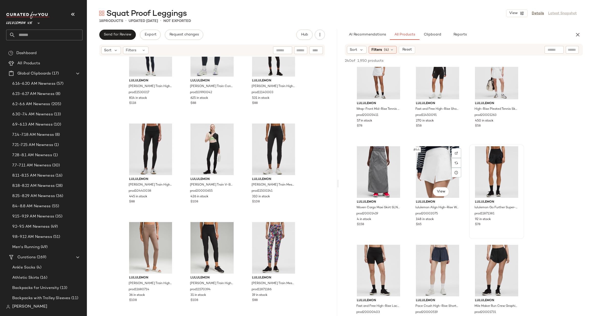
scroll to position [1380, 0]
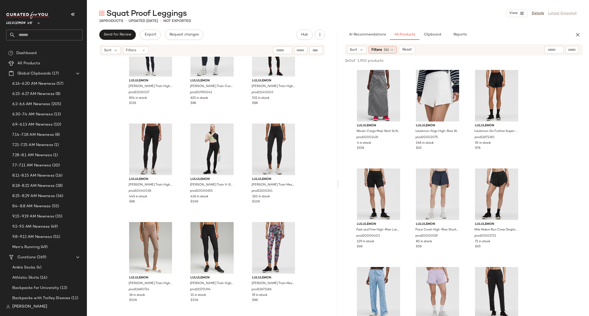
click at [384, 50] on span "(4)" at bounding box center [386, 49] width 5 height 5
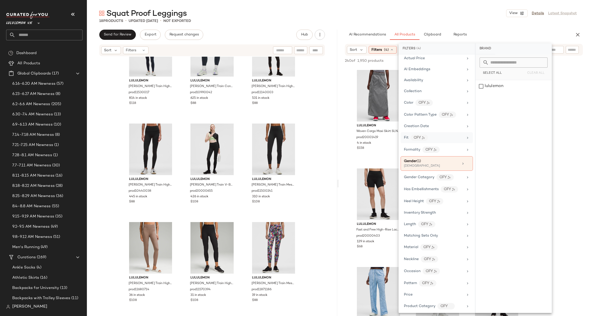
scroll to position [153, 0]
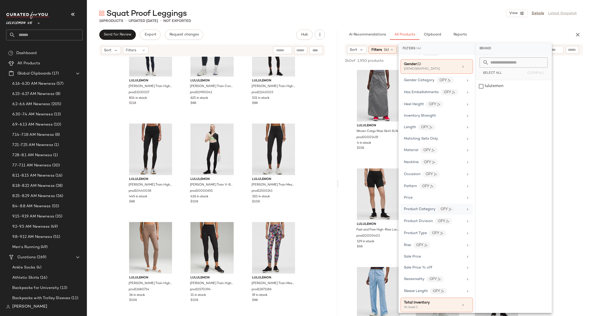
click at [466, 212] on icon at bounding box center [468, 210] width 4 height 4
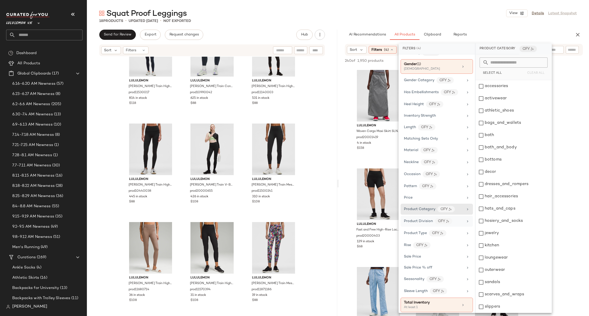
click at [466, 224] on icon at bounding box center [468, 222] width 4 height 4
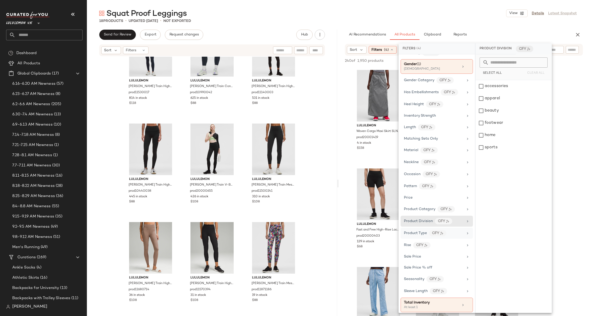
click at [466, 236] on icon at bounding box center [468, 234] width 4 height 4
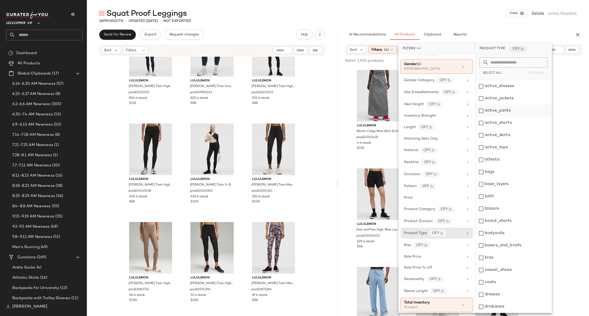
click at [511, 112] on div "active_pants" at bounding box center [513, 111] width 76 height 12
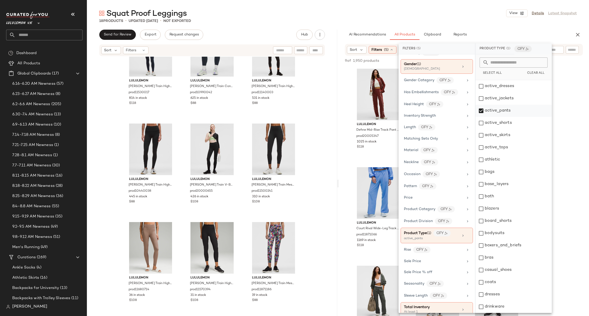
click at [511, 112] on div "active_pants" at bounding box center [513, 111] width 76 height 12
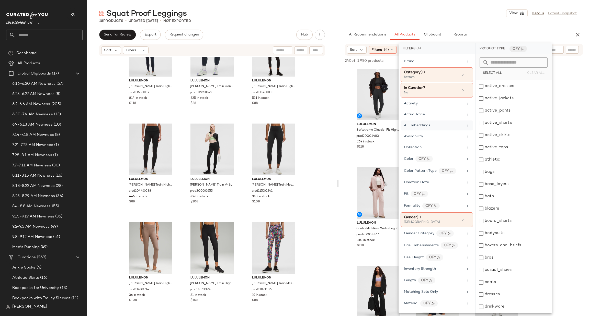
click at [437, 125] on div "AI Embeddings" at bounding box center [434, 125] width 60 height 5
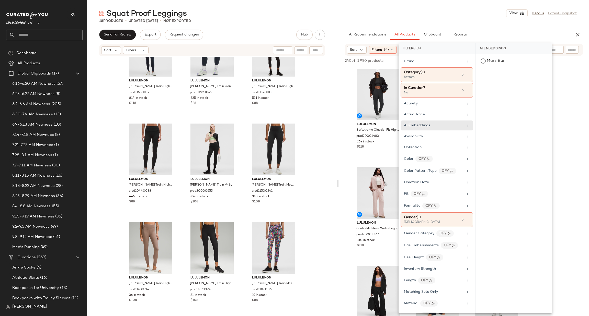
click at [441, 120] on div "Brand Category (1) bottom In Curation? No Activity Actual Price AI Embeddings A…" at bounding box center [437, 183] width 76 height 259
click at [441, 114] on div "Actual Price" at bounding box center [434, 114] width 60 height 5
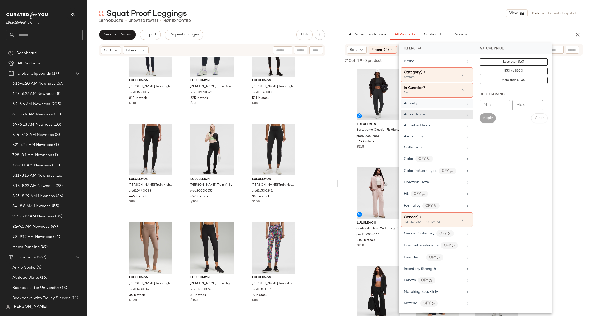
click at [441, 107] on div "Activity" at bounding box center [437, 104] width 72 height 10
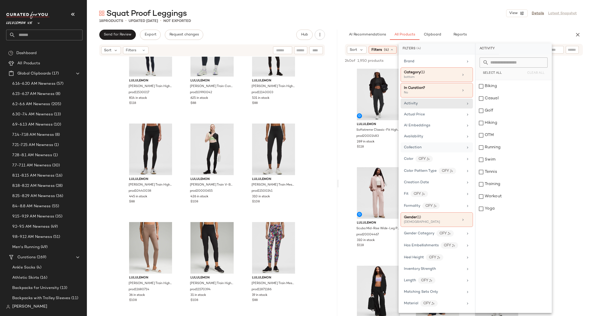
click at [446, 144] on div "Collection" at bounding box center [437, 148] width 72 height 10
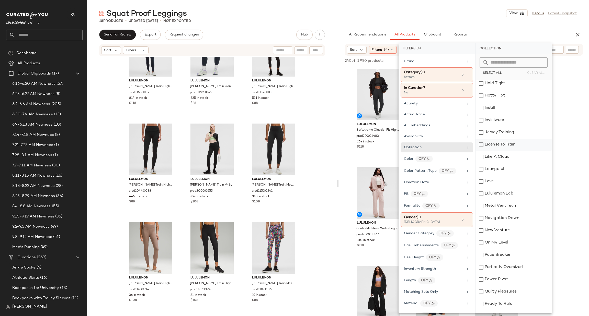
scroll to position [638, 0]
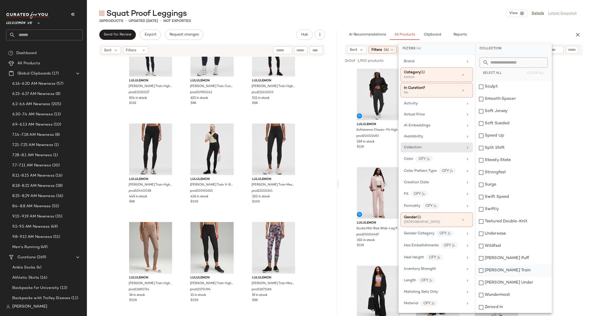
click at [515, 271] on div "Wunder Train" at bounding box center [513, 271] width 76 height 12
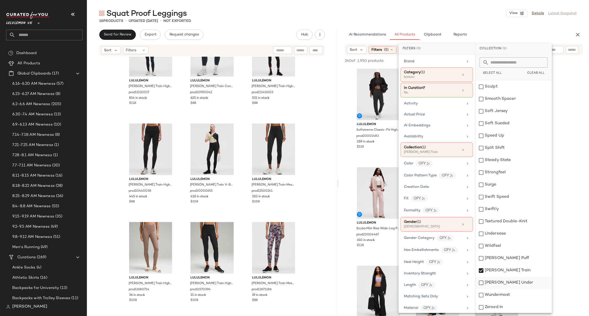
click at [517, 280] on div "Wunder Under" at bounding box center [513, 283] width 76 height 12
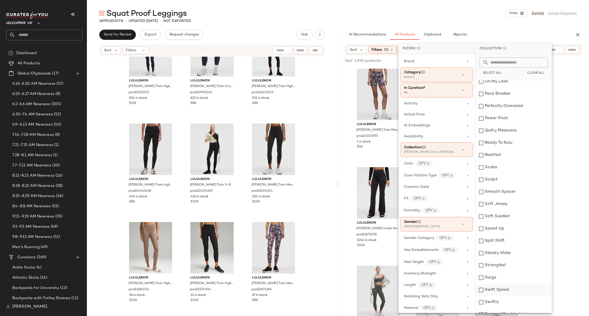
scroll to position [484, 0]
click at [502, 244] on div "Sculpt" at bounding box center [513, 240] width 76 height 12
click at [524, 179] on div "Metal Vent Tech" at bounding box center [513, 182] width 76 height 12
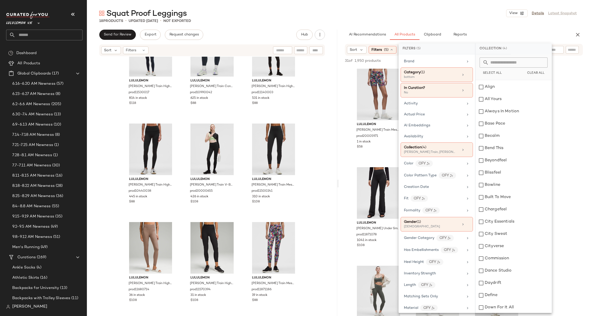
scroll to position [0, 0]
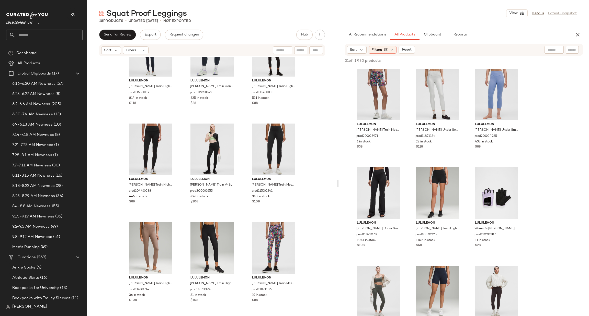
click at [514, 75] on img at bounding box center [515, 75] width 3 height 3
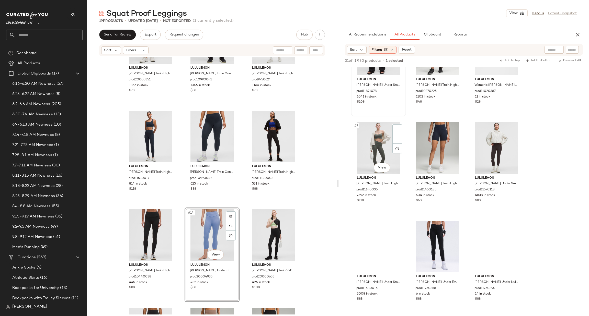
scroll to position [153, 0]
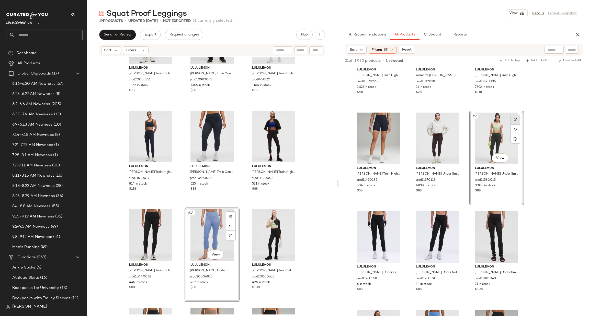
click at [514, 119] on img at bounding box center [515, 119] width 3 height 3
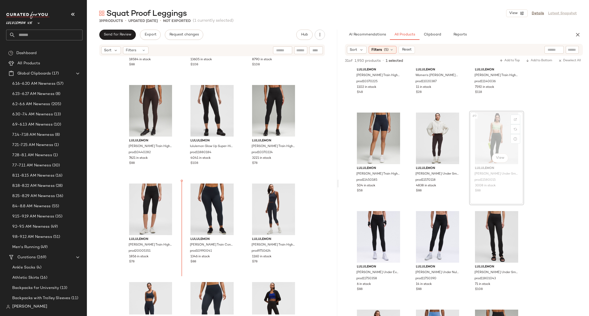
scroll to position [0, 0]
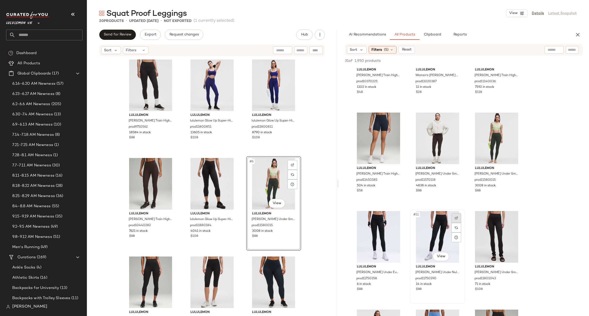
click at [458, 217] on img at bounding box center [456, 218] width 3 height 3
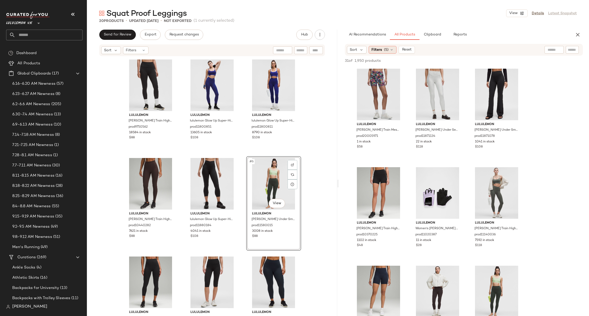
click at [377, 50] on span "Filters" at bounding box center [376, 49] width 10 height 5
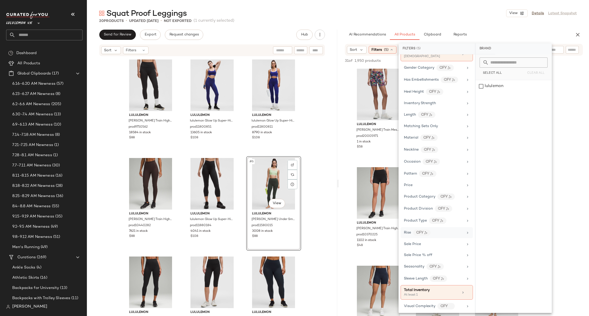
scroll to position [175, 0]
click at [357, 48] on div "Sort" at bounding box center [357, 50] width 20 height 8
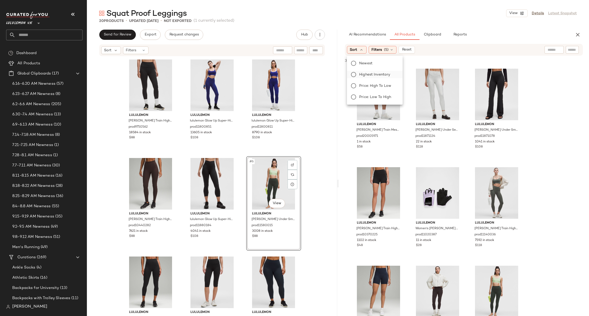
click at [369, 77] on label "Highest Inventory" at bounding box center [377, 74] width 41 height 7
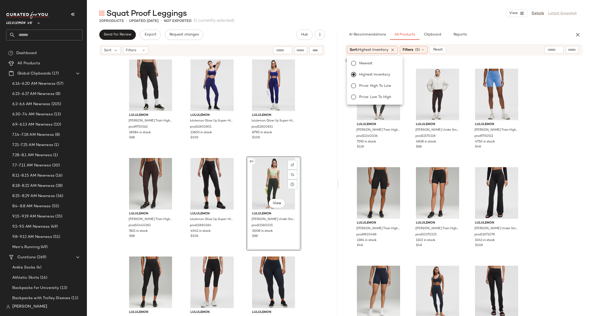
click at [554, 102] on div "lululemon Wunder Train High-Rise Tight with Pockets 25" prod11140036 7592 in st…" at bounding box center [464, 311] width 250 height 489
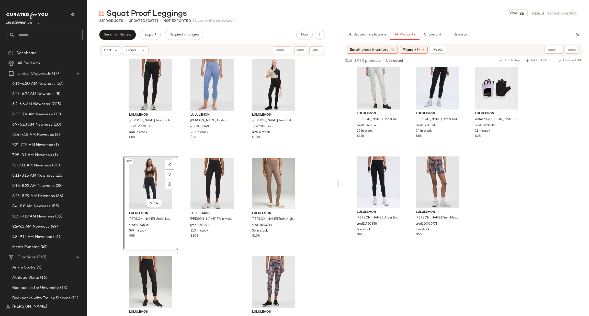
scroll to position [0, 0]
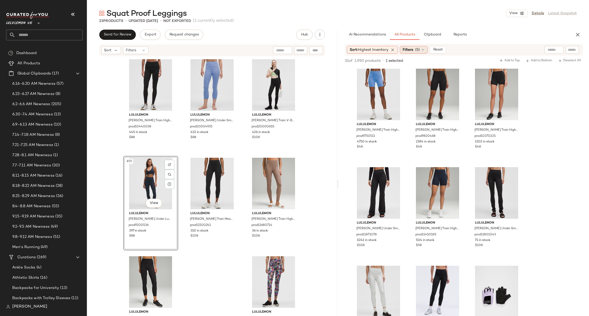
click at [419, 49] on span "(5)" at bounding box center [417, 49] width 5 height 5
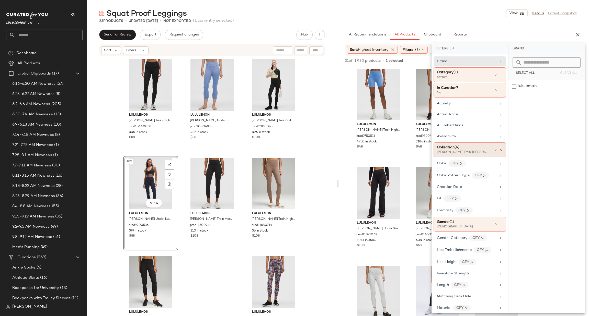
click at [499, 150] on icon at bounding box center [501, 150] width 4 height 4
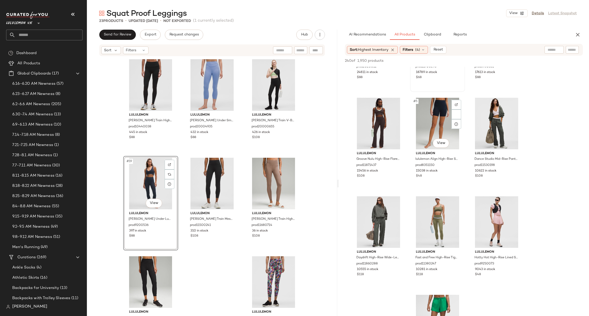
scroll to position [153, 0]
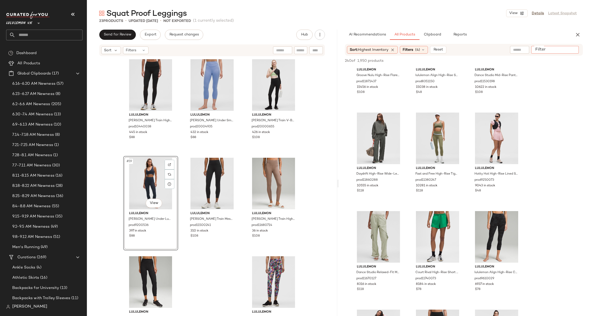
click at [569, 49] on input "Filter" at bounding box center [554, 49] width 43 height 5
type input "*****"
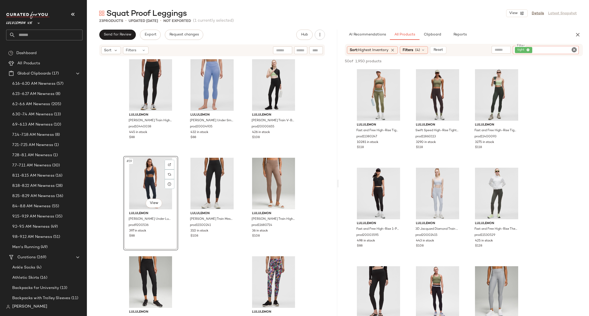
click at [574, 49] on icon "Clear Filter" at bounding box center [574, 50] width 6 height 6
click at [573, 35] on button "button" at bounding box center [578, 35] width 10 height 10
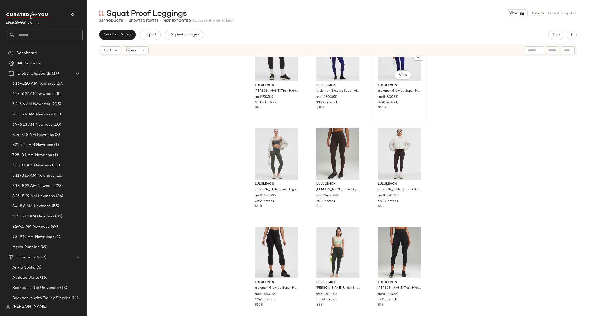
scroll to position [0, 0]
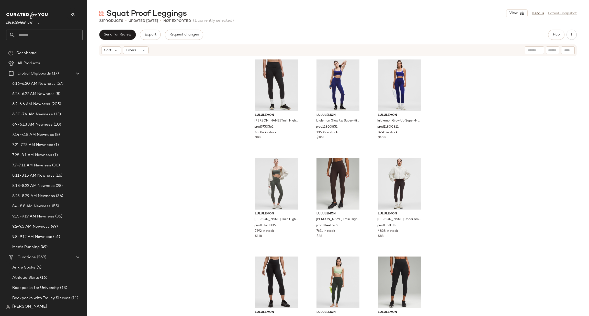
click at [450, 98] on div "lululemon Wunder Train High-Rise Tight 25" prod9750562 18584 in stock $88 lulul…" at bounding box center [338, 186] width 502 height 258
click at [42, 33] on input "text" at bounding box center [48, 35] width 67 height 11
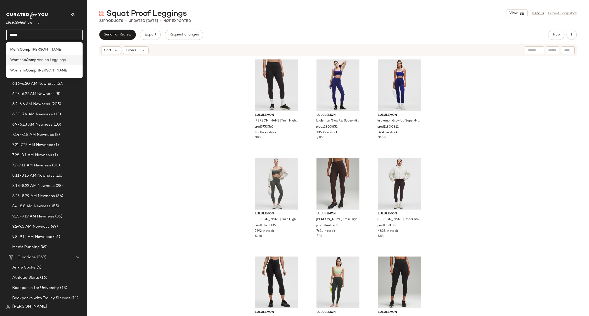
type input "*****"
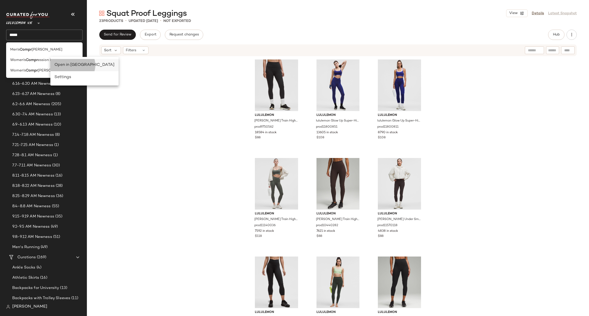
click at [68, 68] on div "Open in Split View" at bounding box center [84, 65] width 60 height 6
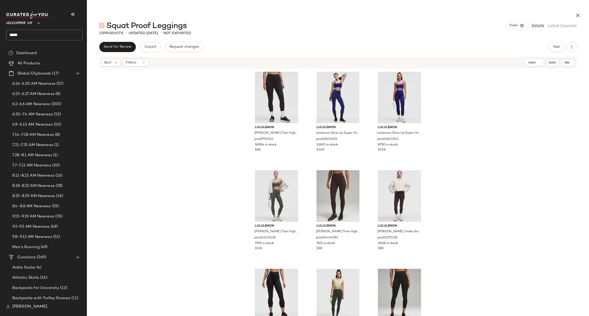
click at [43, 37] on input "*****" at bounding box center [44, 35] width 76 height 11
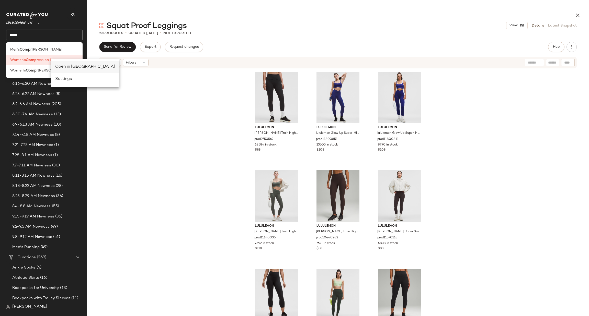
click at [72, 68] on div "Open in Split View" at bounding box center [85, 67] width 60 height 6
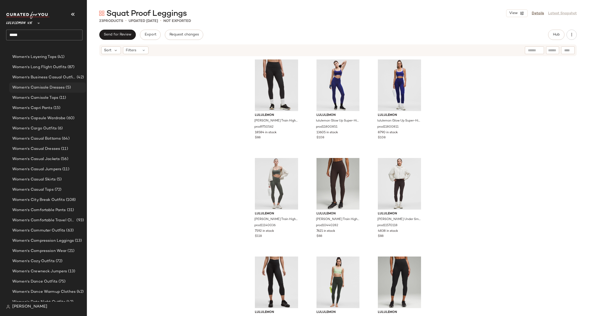
scroll to position [2289, 0]
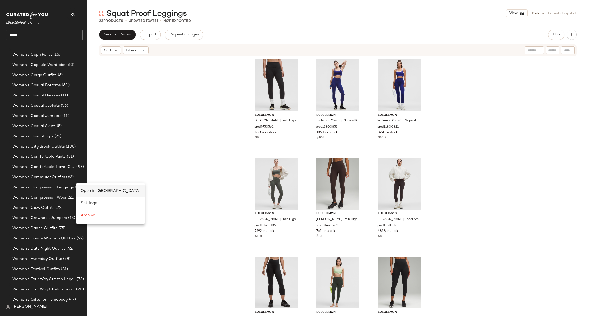
click at [84, 193] on span "Open in Split View" at bounding box center [111, 191] width 60 height 4
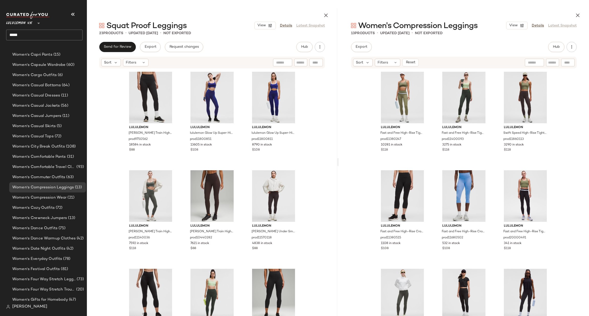
click at [340, 157] on div "lululemon Fast and Free High-Rise Tight 25" 5 Pocket prod11380247 10281 in stoc…" at bounding box center [464, 198] width 250 height 258
click at [421, 77] on div at bounding box center [421, 79] width 10 height 10
click at [543, 80] on img at bounding box center [544, 78] width 3 height 3
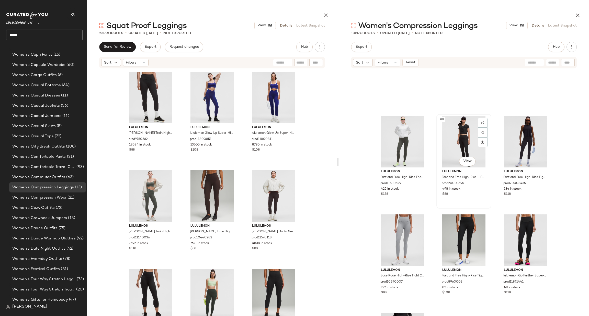
scroll to position [234, 0]
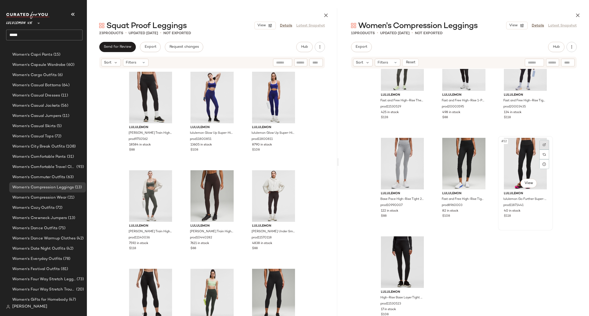
click at [544, 142] on div at bounding box center [544, 145] width 10 height 10
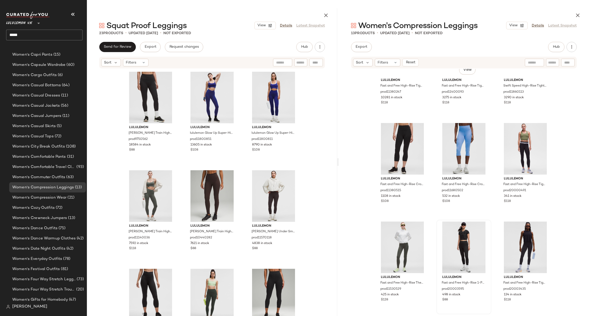
scroll to position [0, 0]
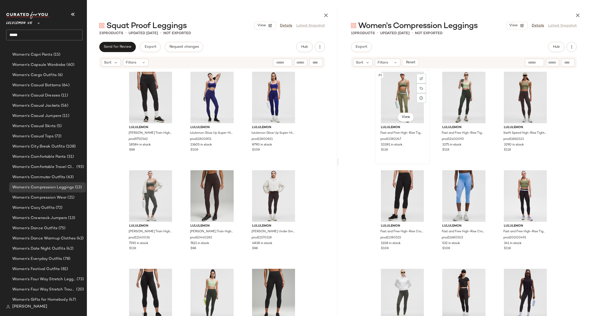
click at [386, 88] on div "#1 View" at bounding box center [402, 98] width 51 height 52
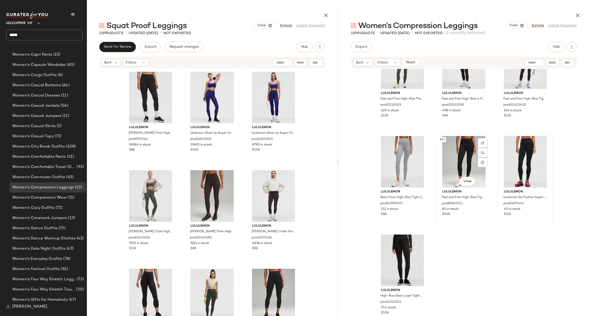
scroll to position [236, 0]
click at [399, 254] on div "#13 View" at bounding box center [402, 261] width 51 height 52
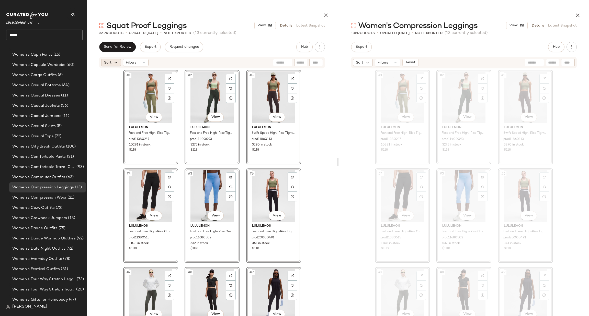
click at [116, 63] on icon at bounding box center [116, 62] width 5 height 5
click at [135, 87] on span "Highest Inventory" at bounding box center [129, 87] width 31 height 5
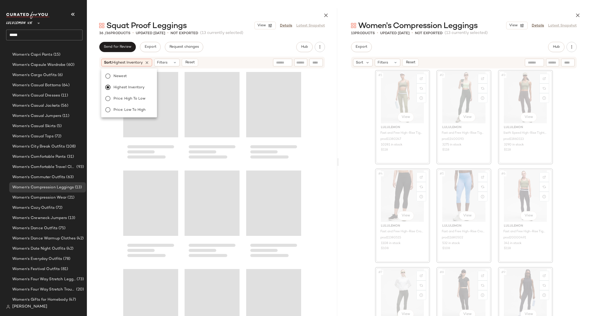
click at [107, 145] on div at bounding box center [212, 198] width 250 height 258
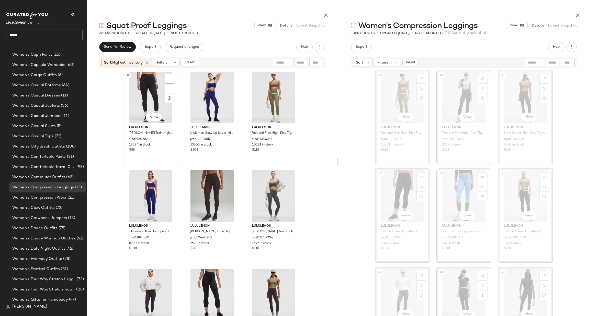
click at [144, 106] on div "#1 View" at bounding box center [150, 98] width 51 height 52
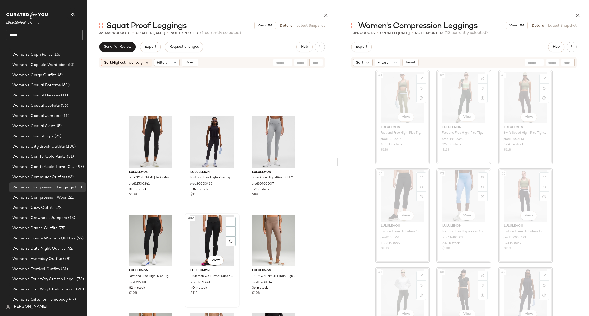
scroll to position [927, 0]
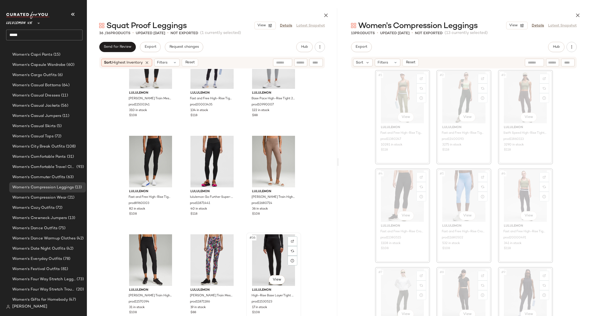
click at [271, 245] on div "#36 View" at bounding box center [273, 261] width 51 height 52
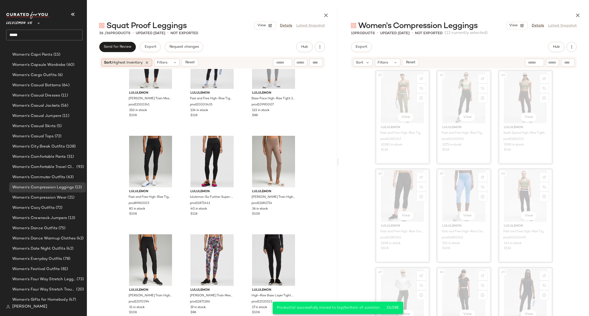
click at [148, 59] on div "Sort: Highest Inventory" at bounding box center [126, 63] width 51 height 8
click at [151, 64] on div "Sort: Highest Inventory" at bounding box center [126, 63] width 51 height 8
click at [149, 63] on icon at bounding box center [147, 62] width 5 height 5
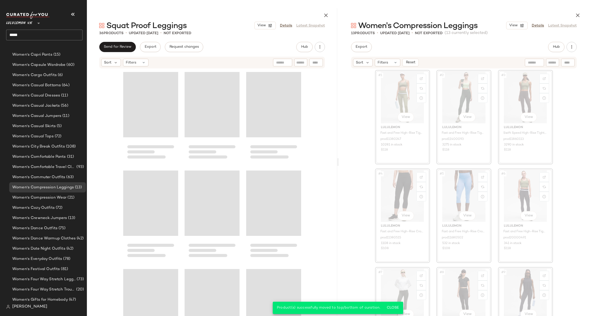
scroll to position [927, 0]
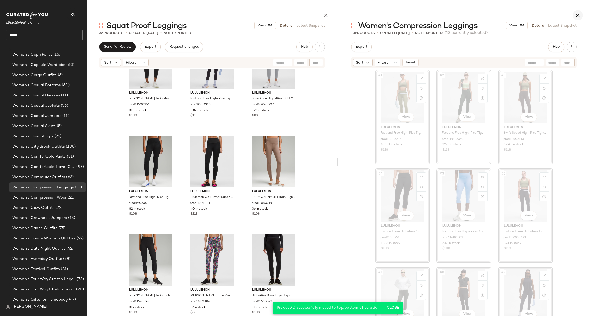
click at [580, 18] on button "button" at bounding box center [578, 15] width 10 height 10
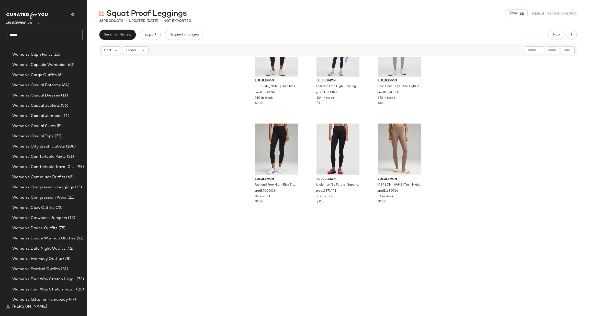
scroll to position [620, 0]
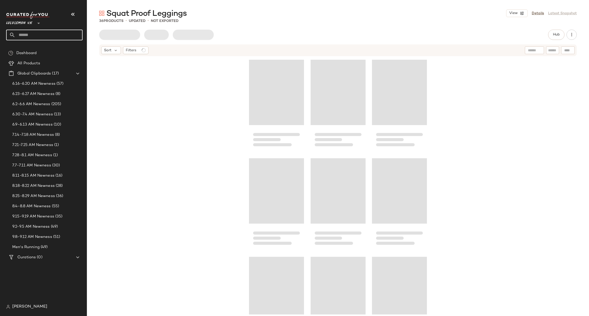
click at [32, 38] on input "text" at bounding box center [48, 35] width 67 height 11
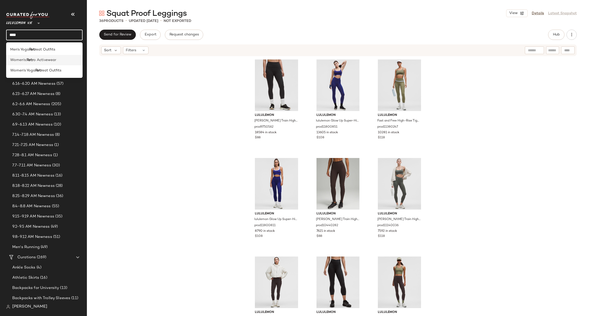
type input "****"
click at [60, 63] on div "Women's: Retr o Activewear" at bounding box center [44, 60] width 68 height 5
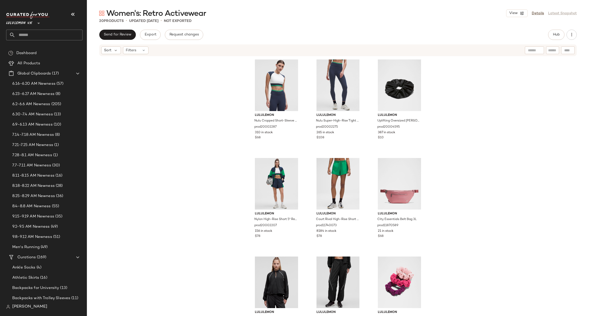
click at [39, 34] on input "text" at bounding box center [48, 35] width 67 height 11
type input "****"
click at [52, 49] on div "Squa t Proof Leggings" at bounding box center [44, 49] width 68 height 5
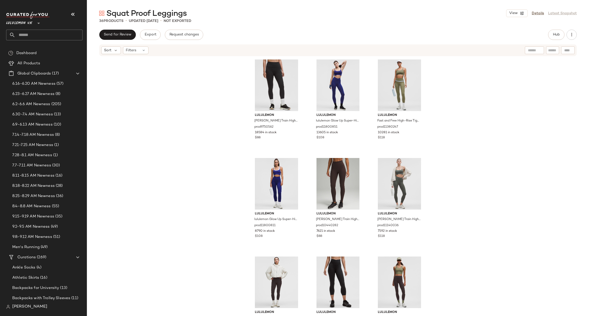
click at [30, 20] on span "Lululemon UK" at bounding box center [19, 21] width 26 height 9
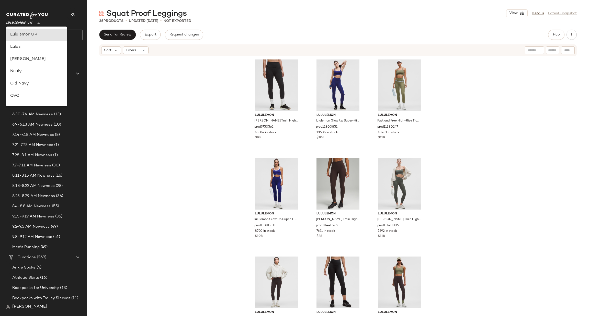
type input "**"
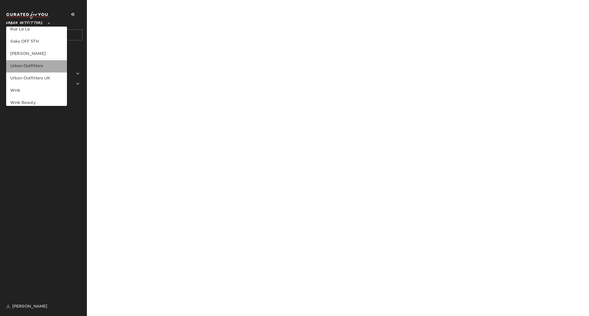
click at [50, 68] on div "Urban Outfitters" at bounding box center [36, 66] width 53 height 6
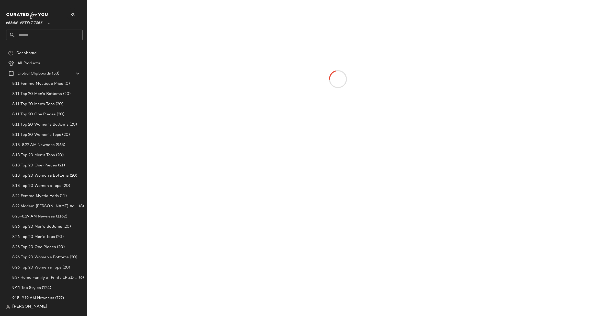
click at [67, 33] on input "text" at bounding box center [48, 35] width 67 height 11
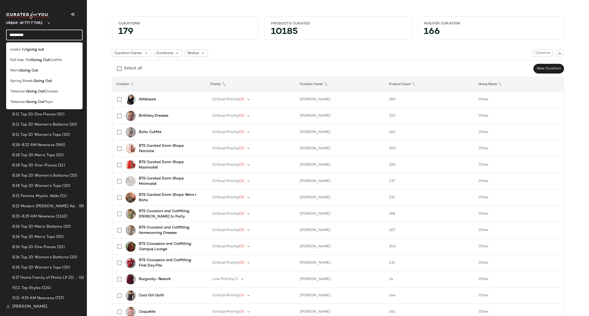
type input "*********"
click at [174, 31] on div "179" at bounding box center [185, 32] width 142 height 9
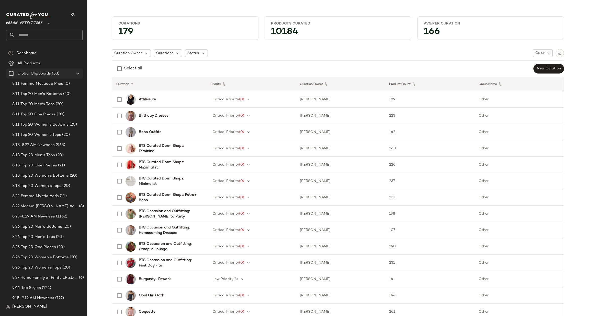
click at [80, 76] on icon at bounding box center [78, 74] width 6 height 6
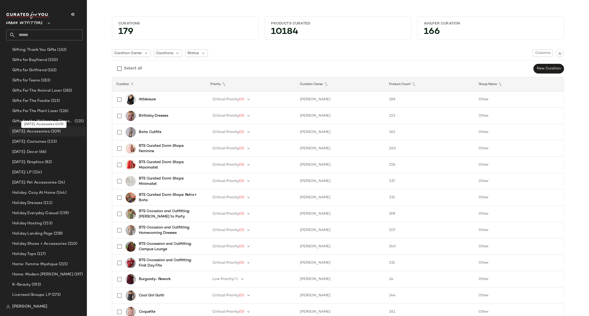
scroll to position [622, 0]
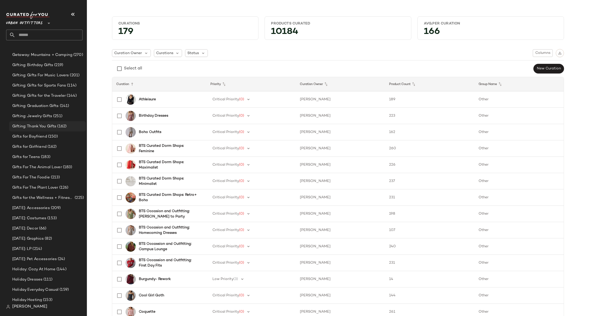
click at [61, 127] on span "(162)" at bounding box center [61, 127] width 10 height 6
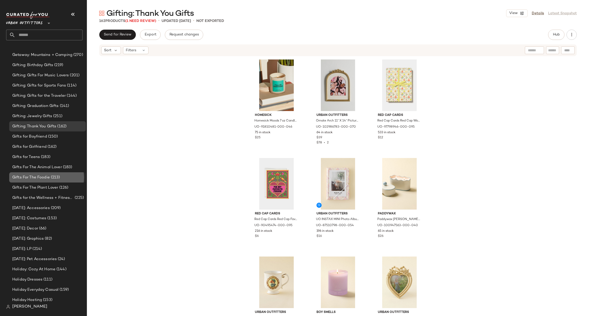
drag, startPoint x: 19, startPoint y: 176, endPoint x: 17, endPoint y: 181, distance: 4.9
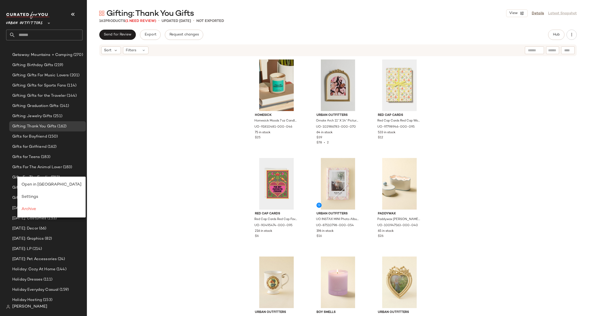
click at [131, 121] on div "Homesick Homesick Moods 7 oz Candle in Full Of Gratitude at Urban Outfitters UO…" at bounding box center [338, 186] width 502 height 258
